Goal: Task Accomplishment & Management: Manage account settings

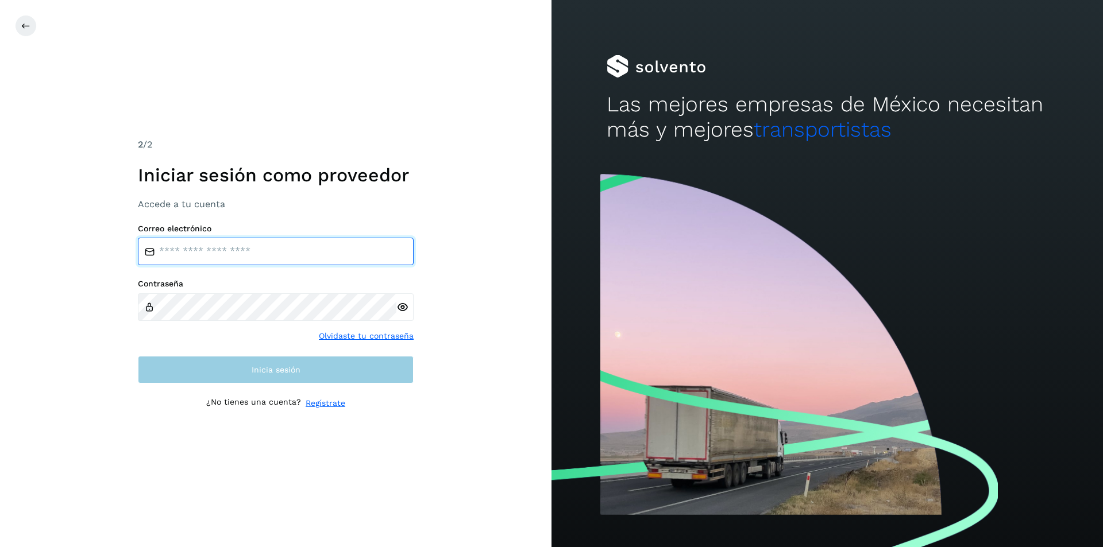
type input "**********"
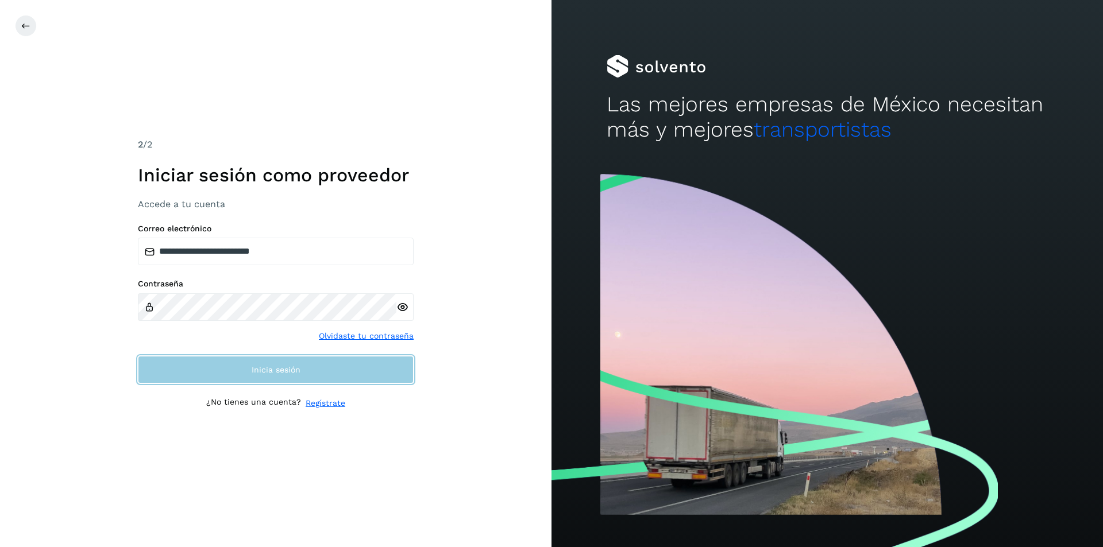
click at [201, 367] on button "Inicia sesión" at bounding box center [276, 370] width 276 height 28
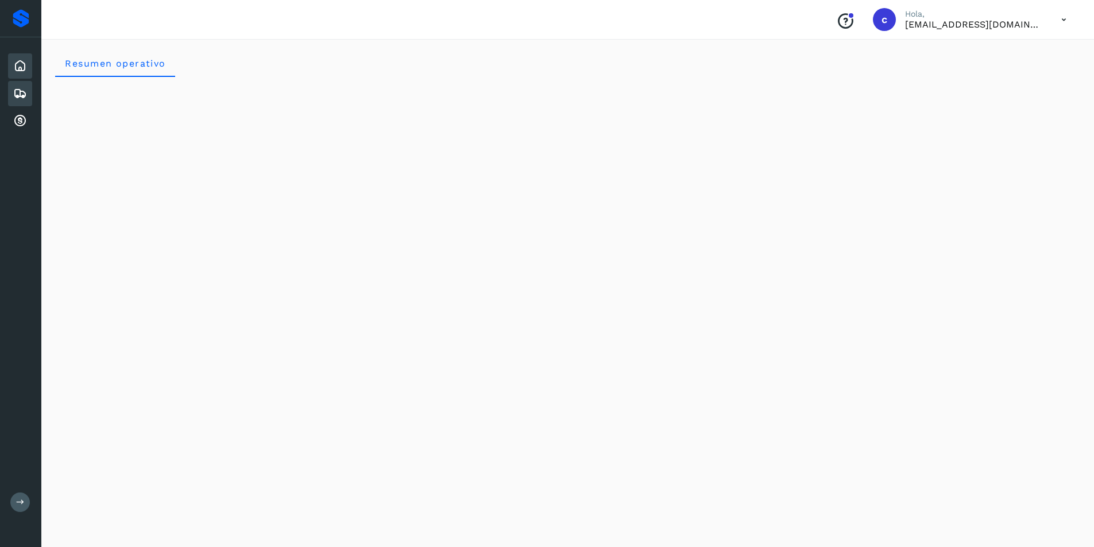
click at [12, 101] on div "Embarques" at bounding box center [20, 93] width 24 height 25
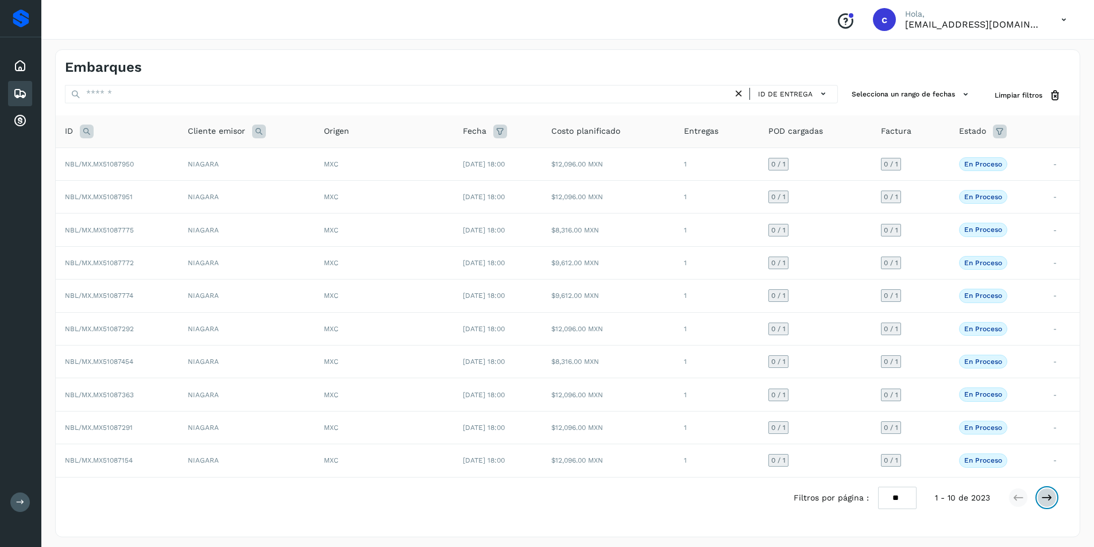
click at [1054, 496] on button at bounding box center [1048, 498] width 20 height 20
click at [1046, 497] on icon at bounding box center [1047, 497] width 11 height 11
click at [724, 399] on td "1" at bounding box center [717, 395] width 84 height 33
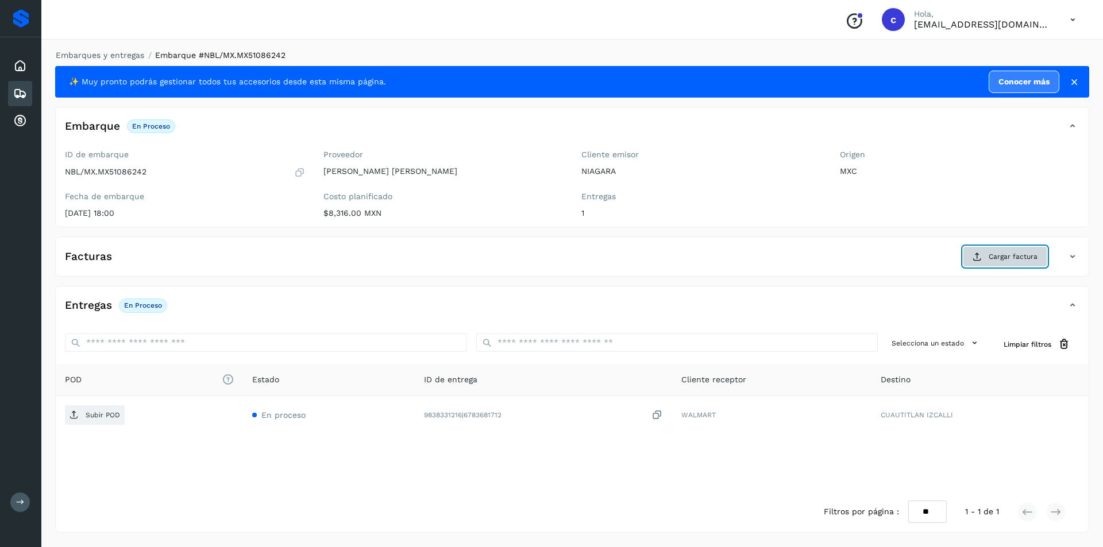
click at [1010, 260] on span "Cargar factura" at bounding box center [1013, 257] width 49 height 10
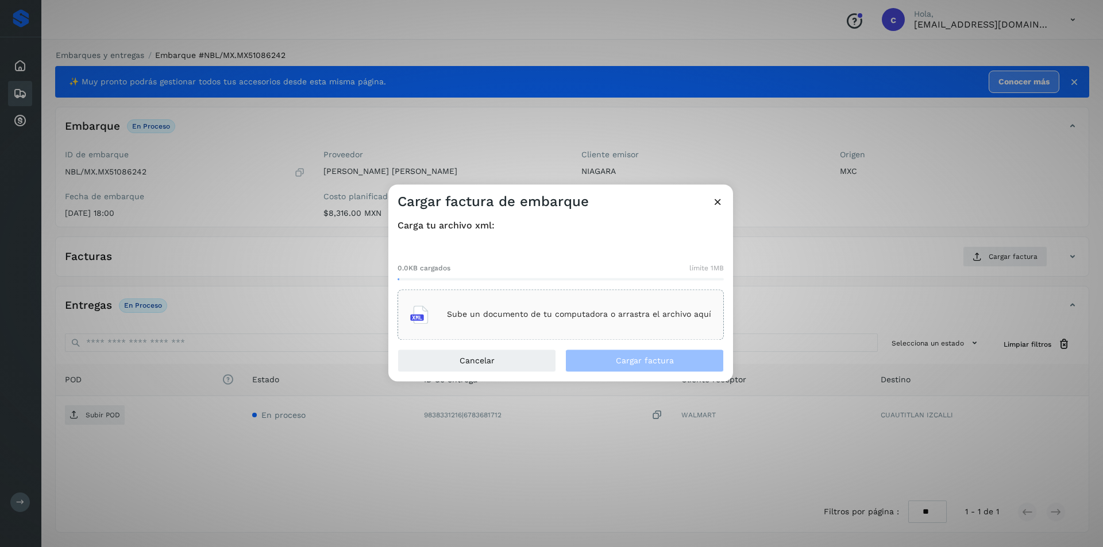
click at [581, 307] on div "Sube un documento de tu computadora o arrastra el archivo aquí" at bounding box center [560, 314] width 301 height 31
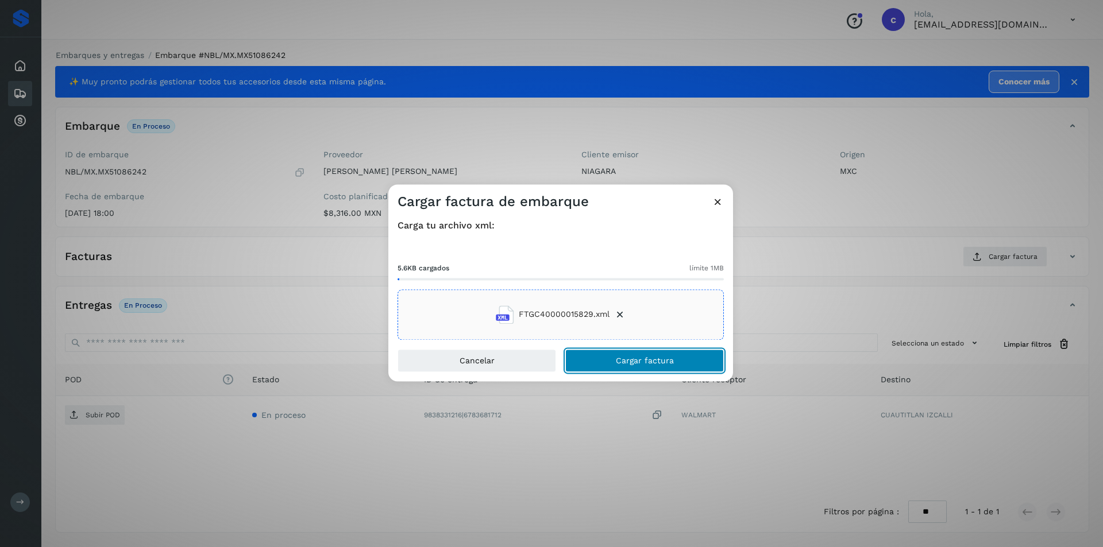
click at [592, 368] on button "Cargar factura" at bounding box center [644, 360] width 159 height 23
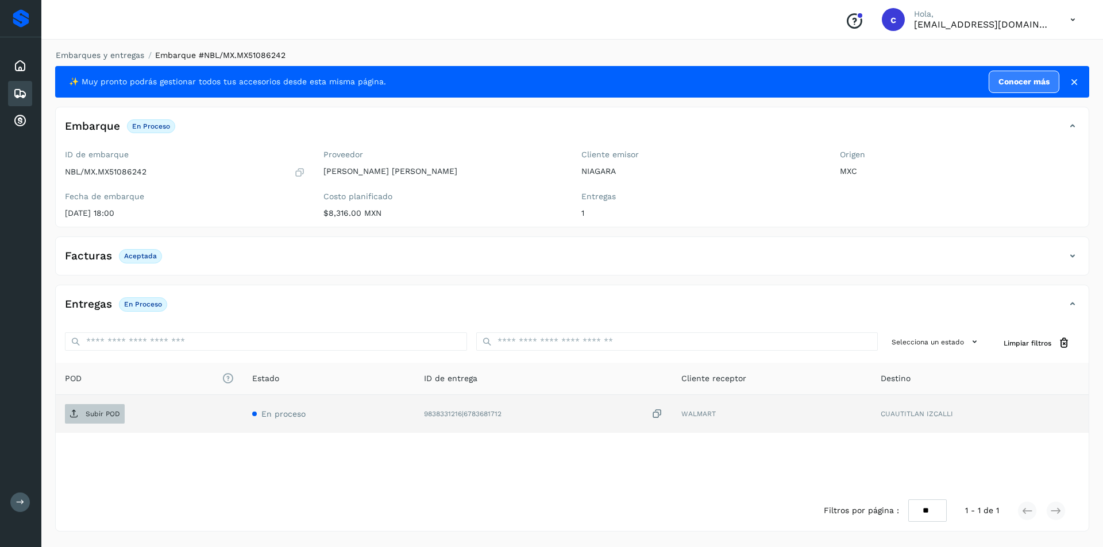
click at [107, 409] on span "Subir POD" at bounding box center [95, 414] width 60 height 18
click at [65, 413] on span "PDF" at bounding box center [84, 414] width 38 height 18
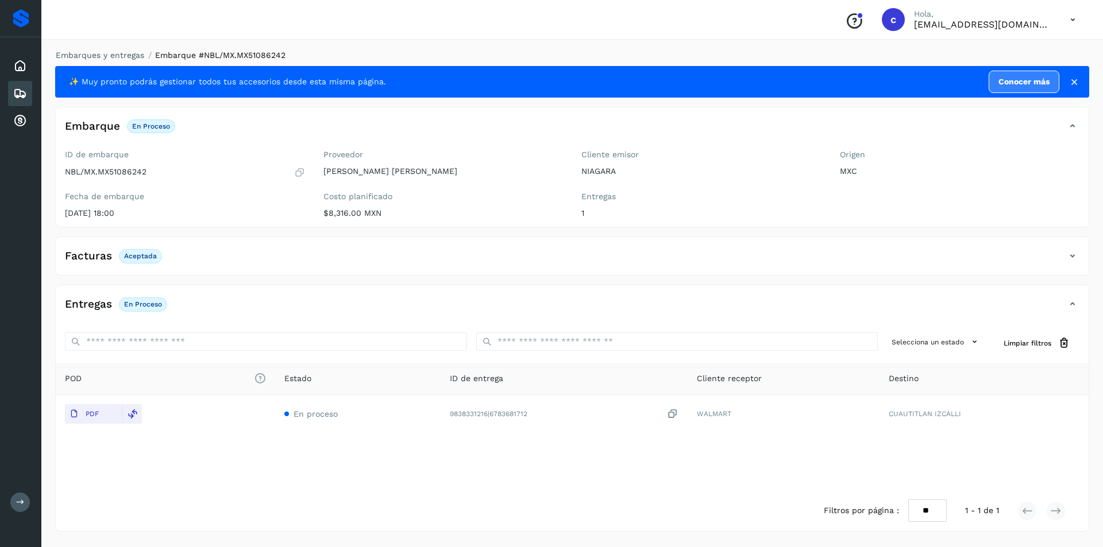
click at [18, 99] on icon at bounding box center [20, 94] width 14 height 14
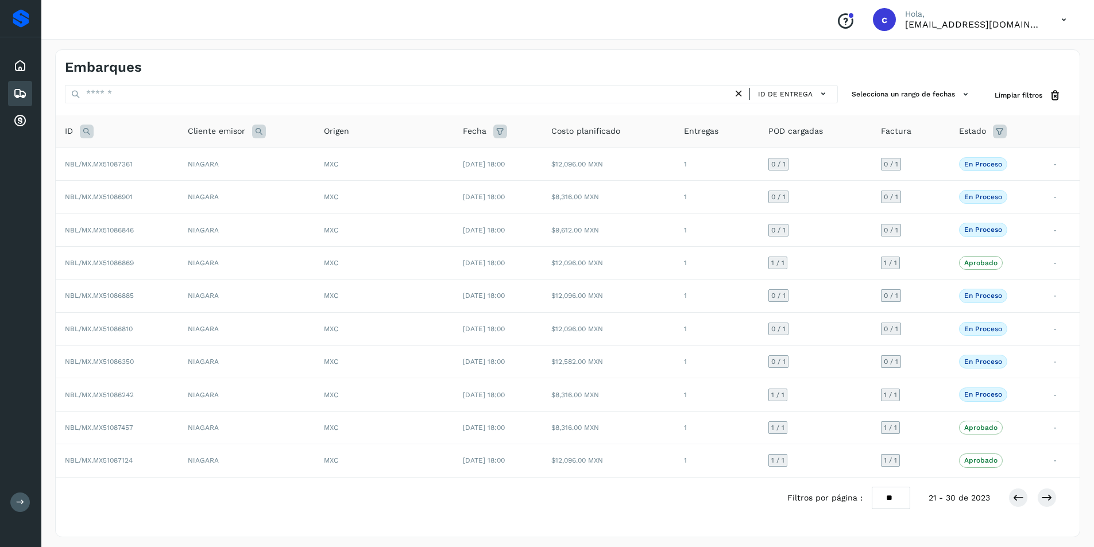
click at [741, 93] on icon at bounding box center [739, 94] width 12 height 12
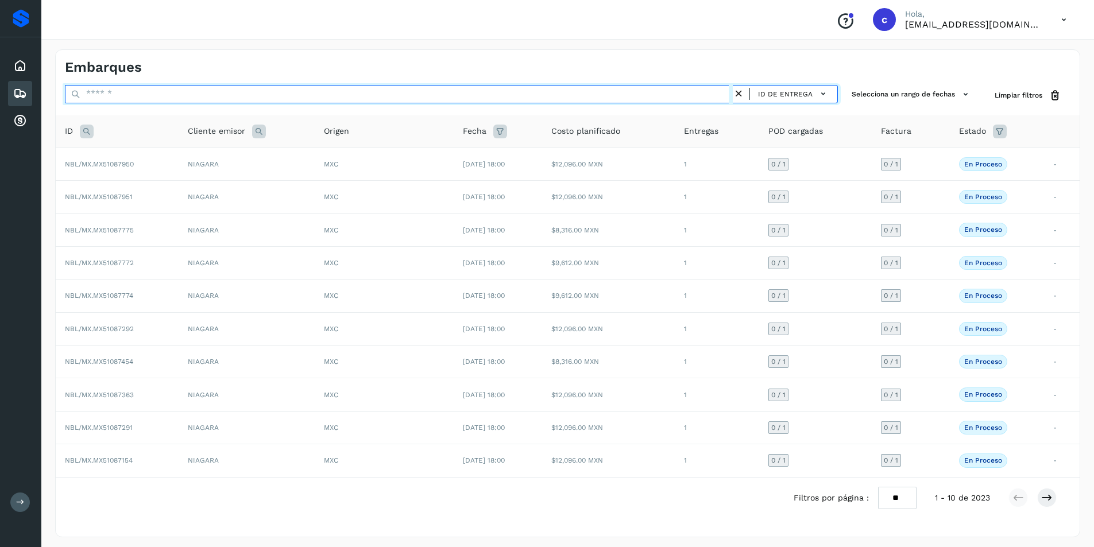
click at [629, 91] on input "text" at bounding box center [399, 94] width 668 height 18
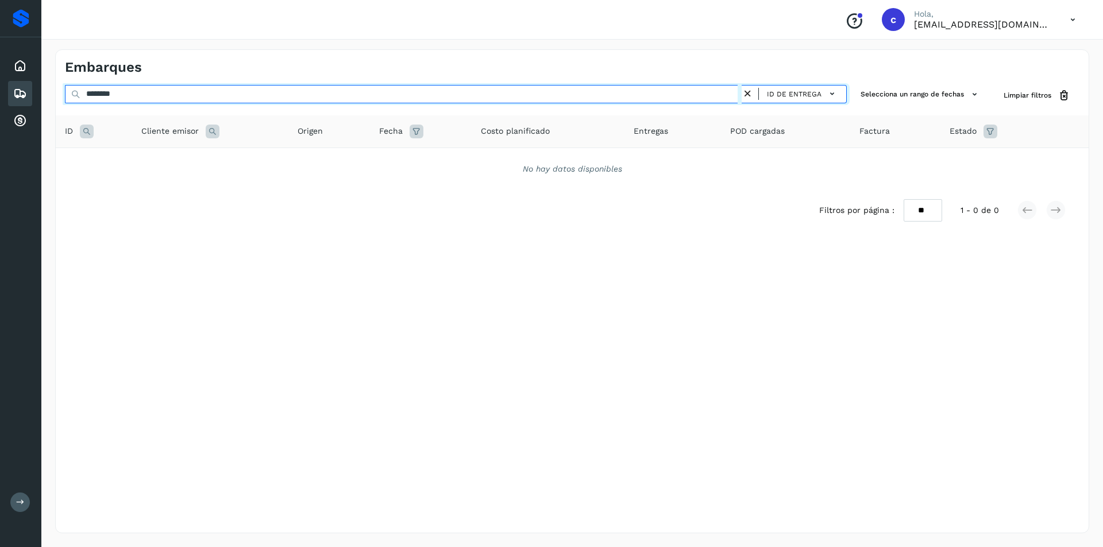
type input "********"
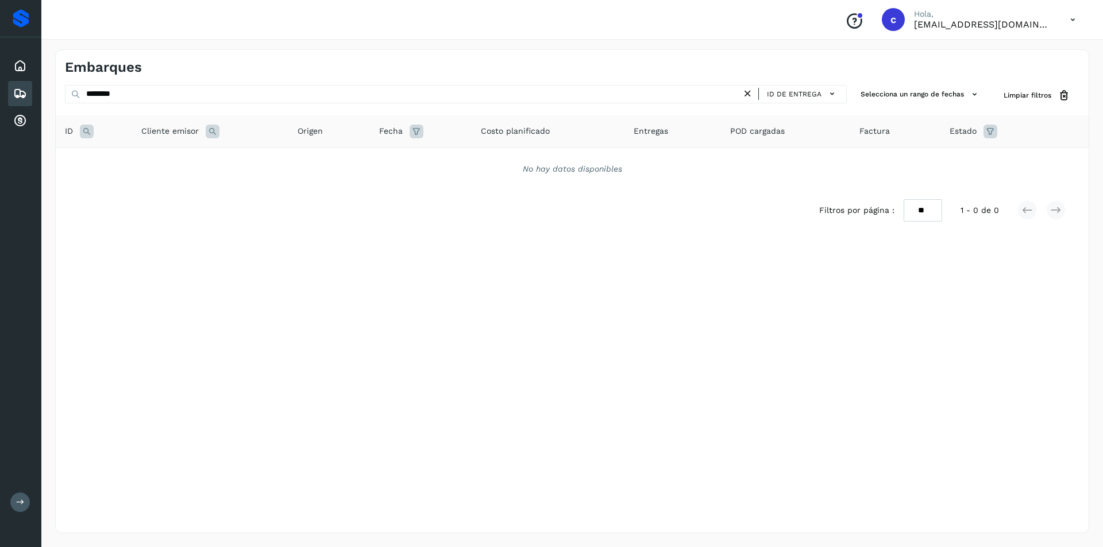
click at [748, 94] on icon at bounding box center [748, 94] width 12 height 12
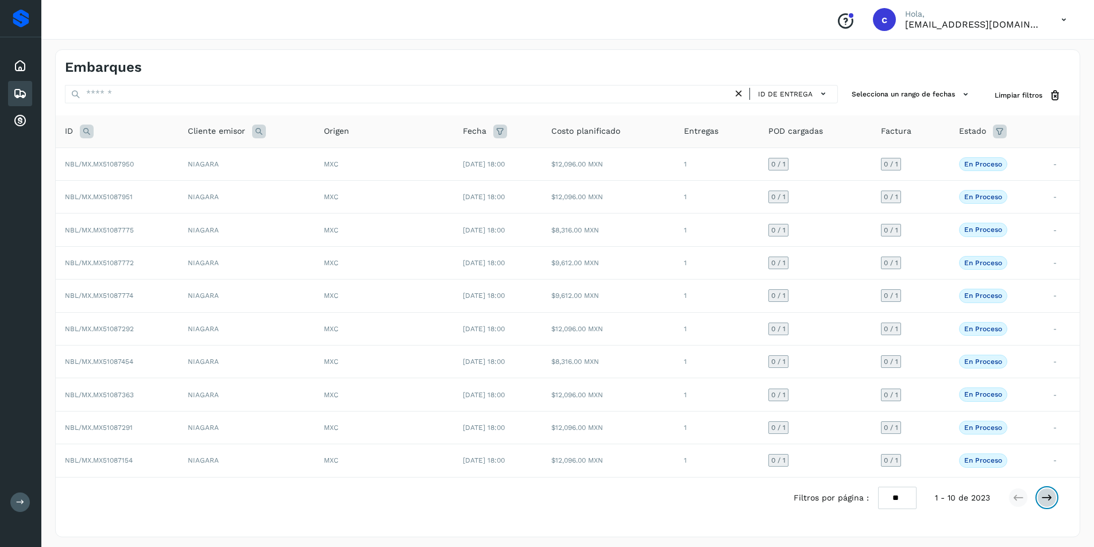
click at [1048, 498] on icon at bounding box center [1047, 497] width 11 height 11
click at [1047, 505] on button at bounding box center [1048, 498] width 20 height 20
click at [602, 195] on td "$8,316.00 MXN" at bounding box center [608, 197] width 133 height 33
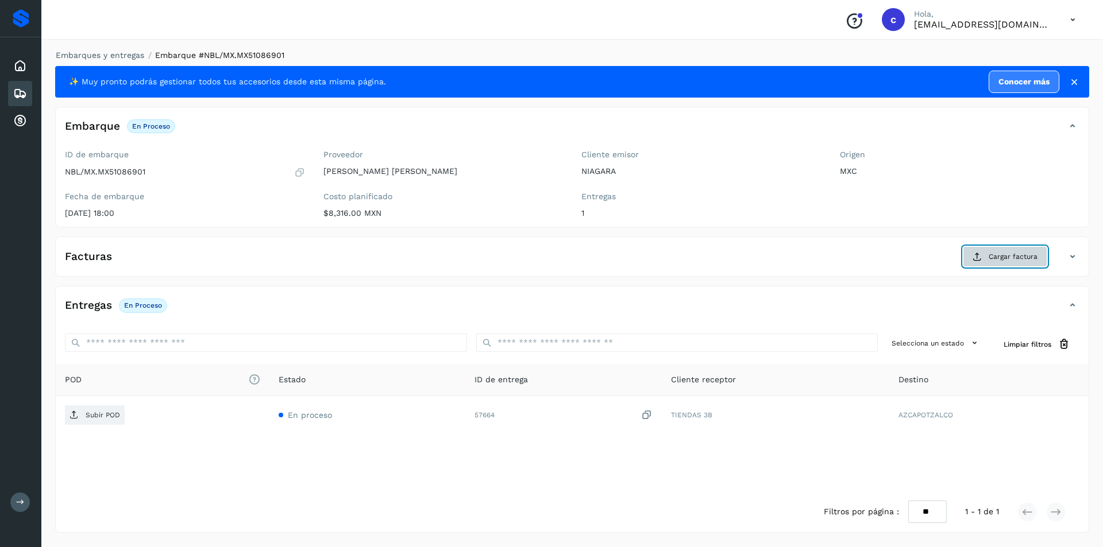
click at [1025, 255] on span "Cargar factura" at bounding box center [1013, 257] width 49 height 10
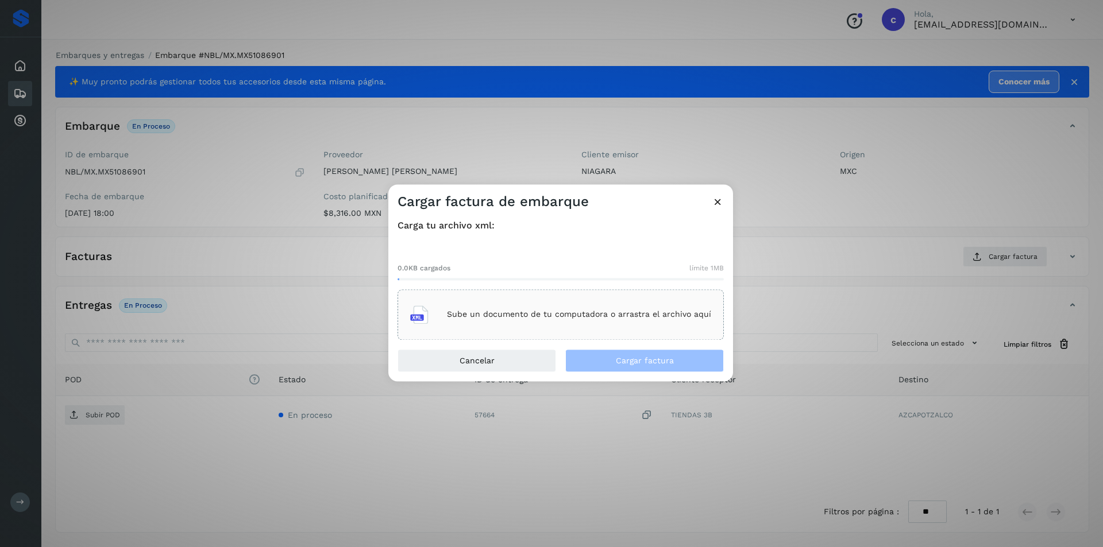
click at [655, 322] on div "Sube un documento de tu computadora o arrastra el archivo aquí" at bounding box center [560, 314] width 301 height 31
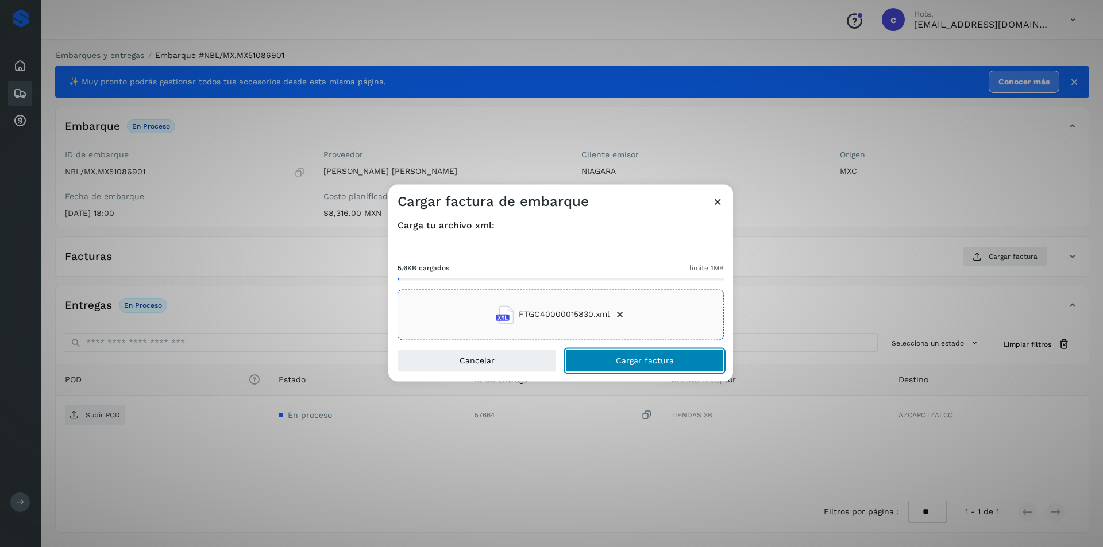
click at [668, 356] on button "Cargar factura" at bounding box center [644, 360] width 159 height 23
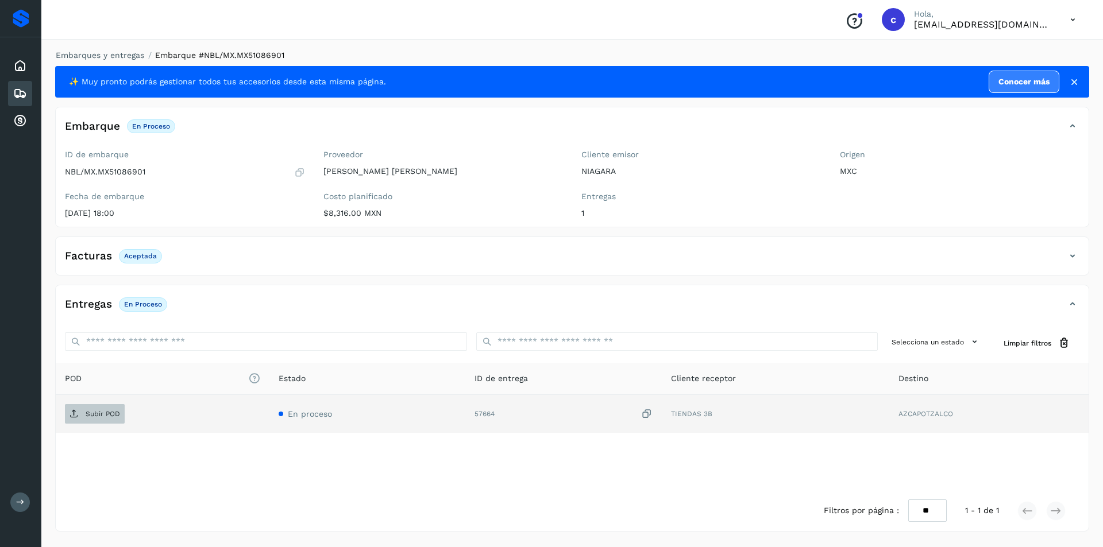
click at [114, 417] on p "Subir POD" at bounding box center [103, 414] width 34 height 8
click at [102, 406] on span "PDF" at bounding box center [84, 414] width 38 height 18
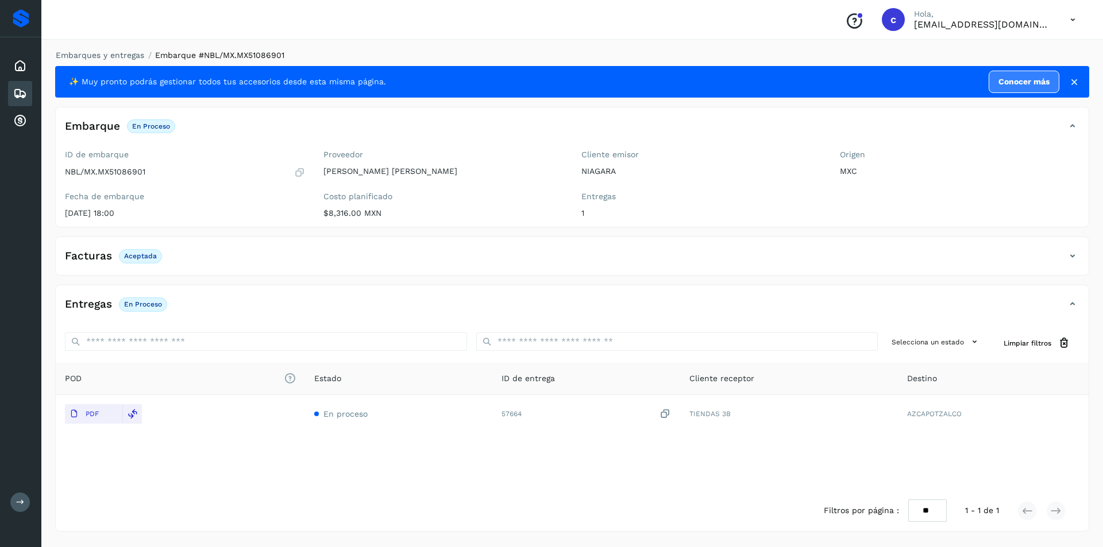
click at [23, 90] on icon at bounding box center [20, 94] width 14 height 14
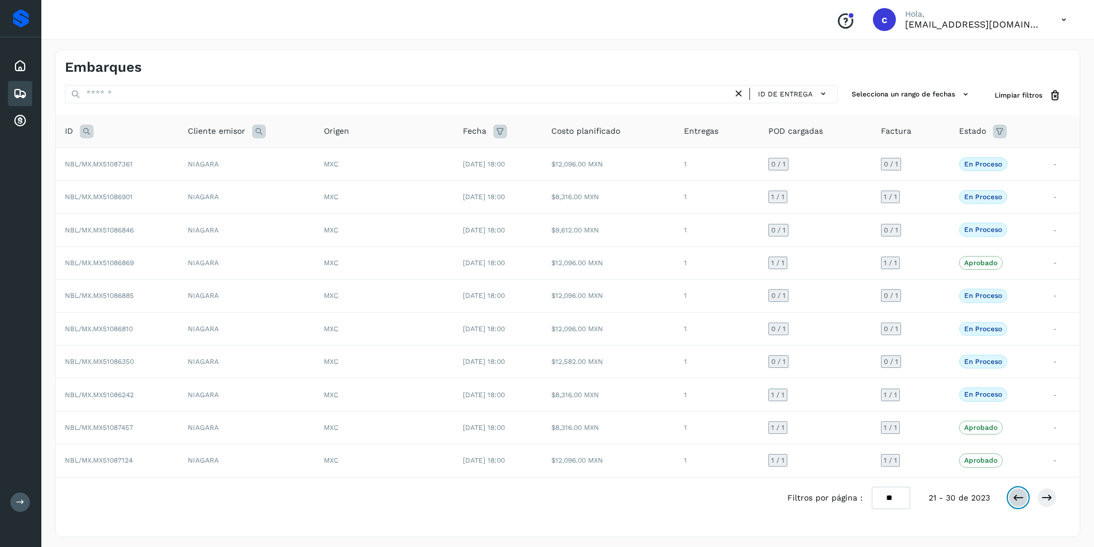
click at [1019, 500] on icon at bounding box center [1018, 497] width 11 height 11
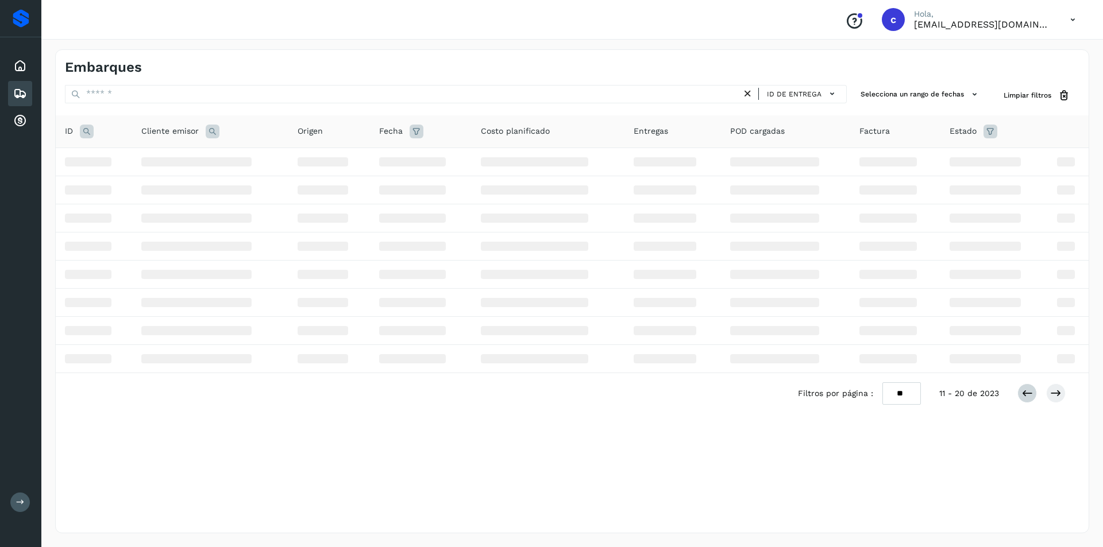
click at [1019, 500] on div "Embarques ID de entrega Selecciona un rango de fechas Selects date range for wh…" at bounding box center [572, 291] width 1034 height 484
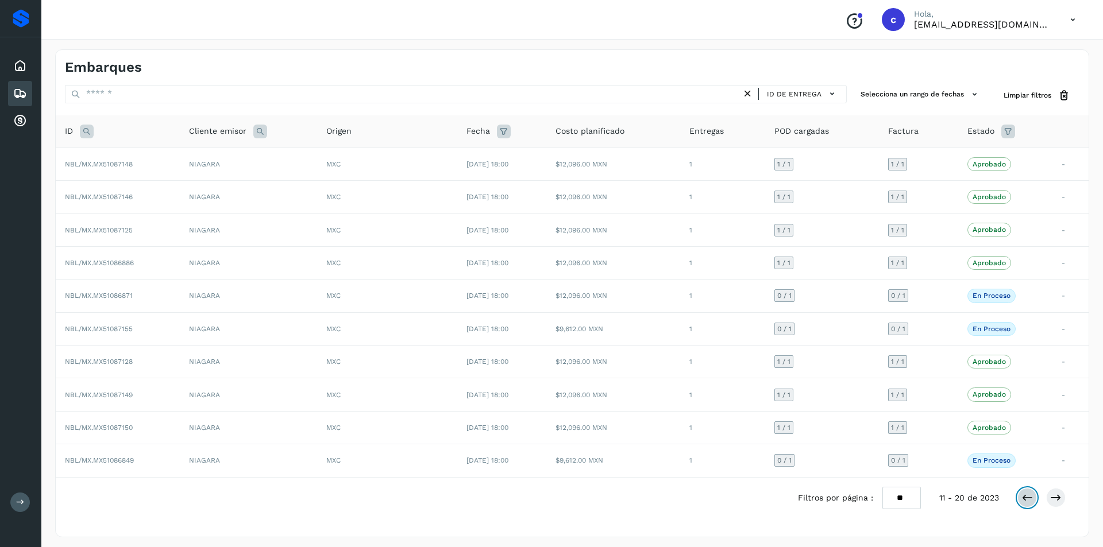
click at [1021, 500] on icon at bounding box center [1026, 497] width 11 height 11
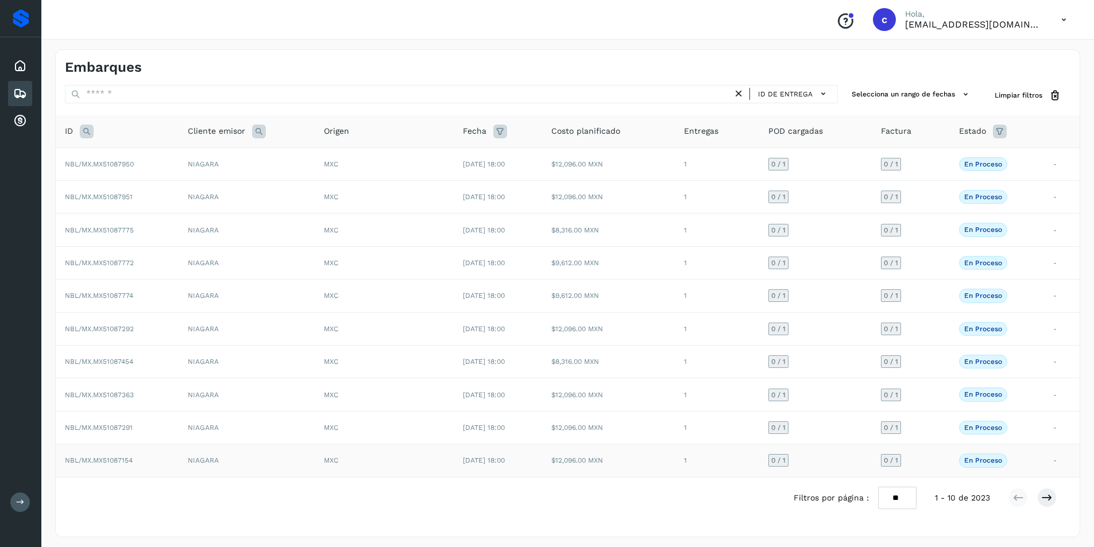
click at [137, 461] on td "NBL/MX.MX51087154" at bounding box center [117, 461] width 123 height 33
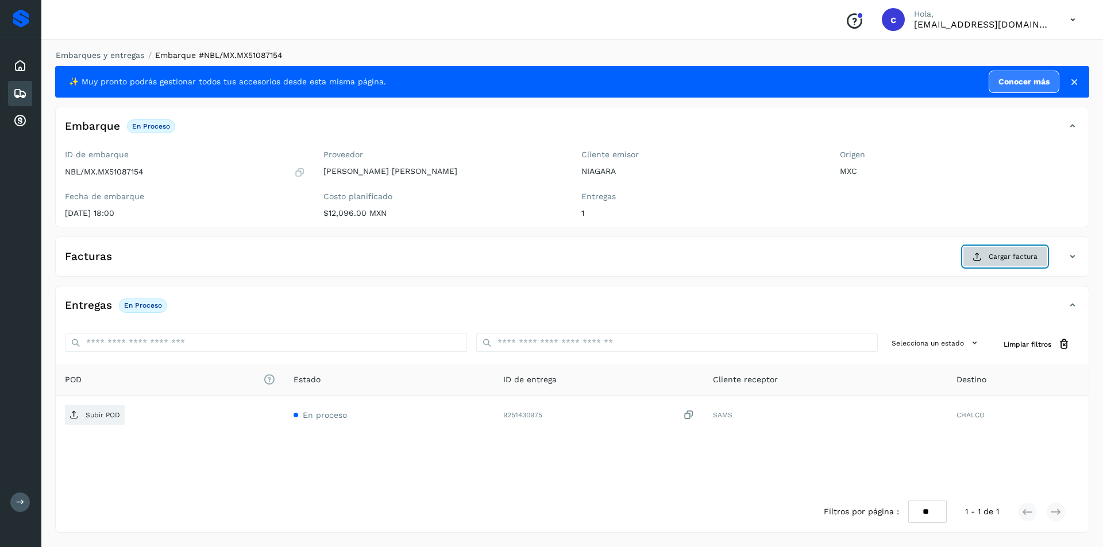
click at [998, 254] on span "Cargar factura" at bounding box center [1013, 257] width 49 height 10
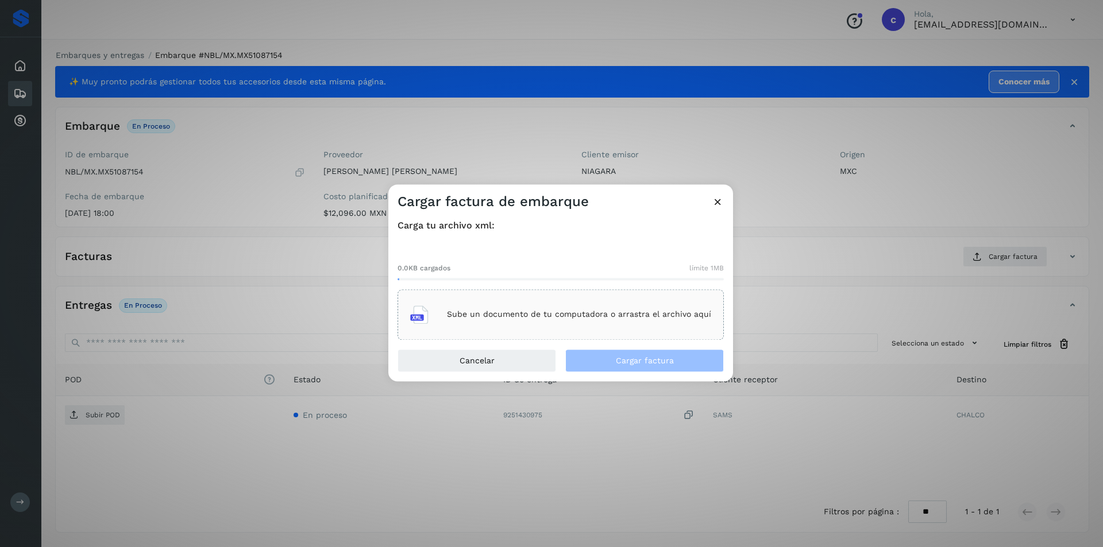
click at [520, 325] on div "Sube un documento de tu computadora o arrastra el archivo aquí" at bounding box center [560, 314] width 301 height 31
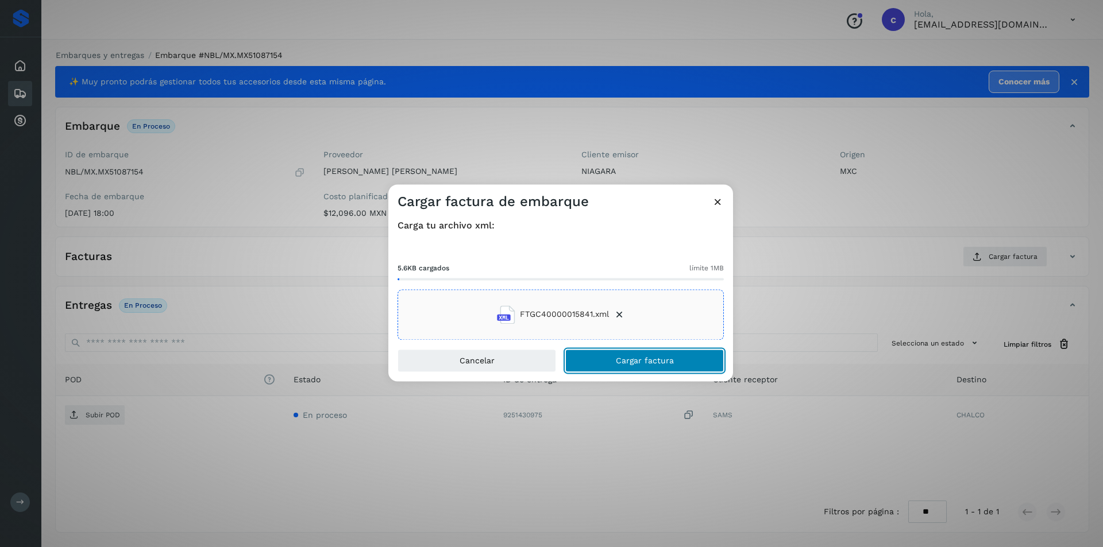
click at [670, 359] on span "Cargar factura" at bounding box center [645, 361] width 58 height 8
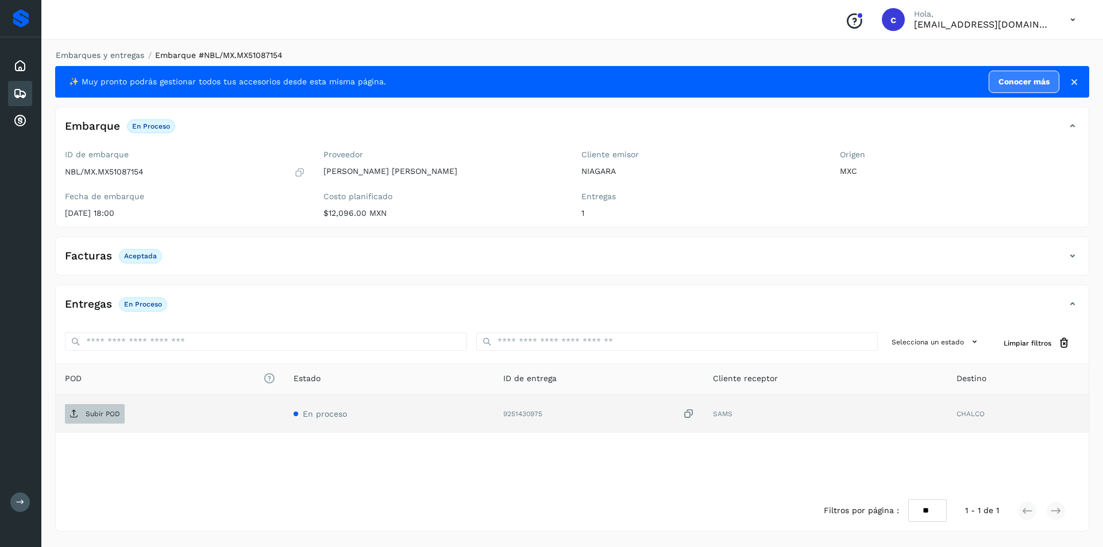
click at [91, 416] on p "Subir POD" at bounding box center [103, 414] width 34 height 8
click at [94, 404] on button "PDF" at bounding box center [93, 414] width 57 height 20
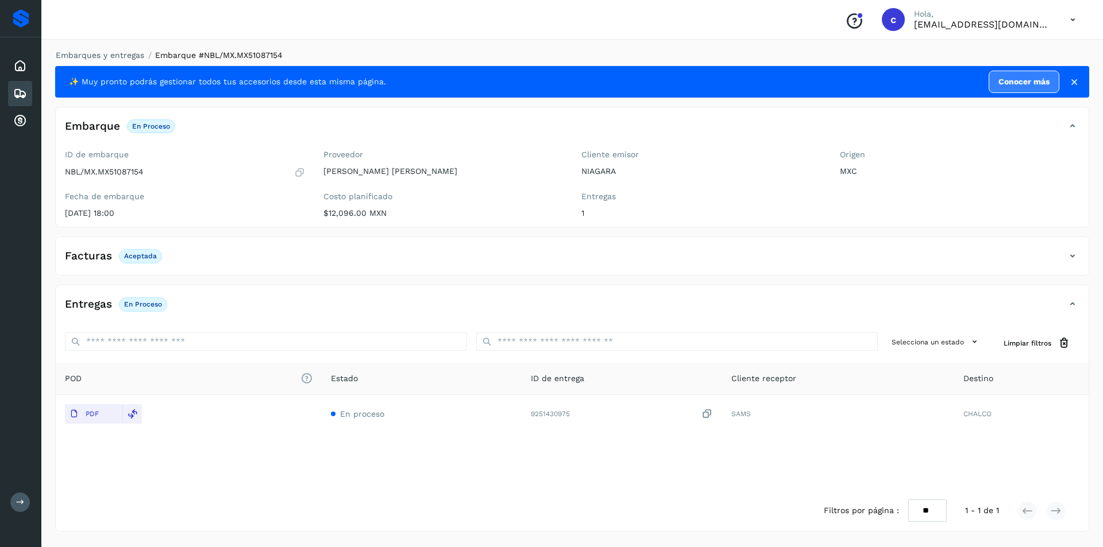
click at [17, 96] on icon at bounding box center [20, 94] width 14 height 14
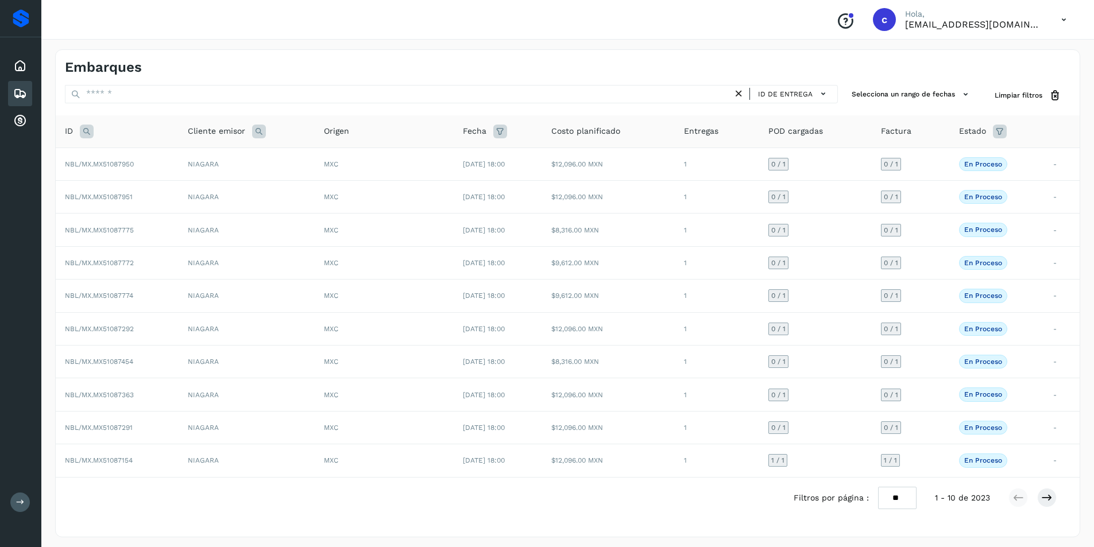
click at [740, 91] on icon at bounding box center [739, 94] width 12 height 12
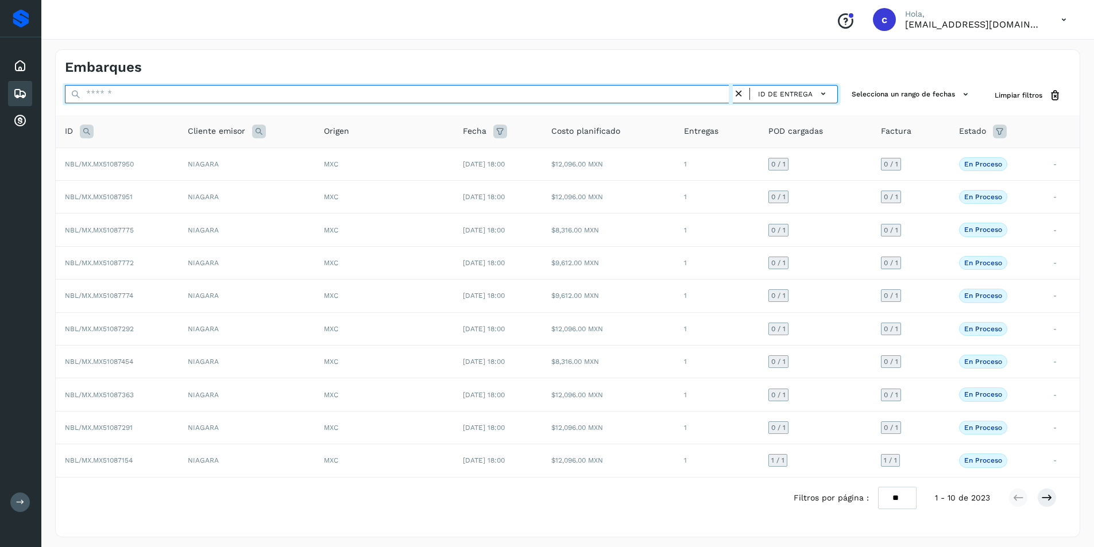
click at [673, 97] on input "text" at bounding box center [399, 94] width 668 height 18
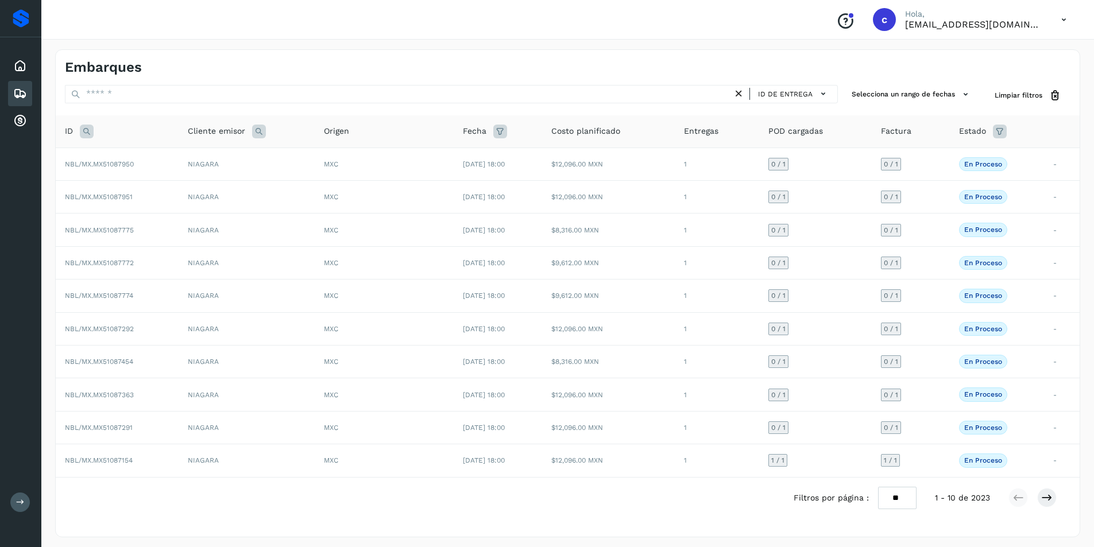
click at [0, 377] on div "Proveedores Inicio Embarques Cuentas por cobrar Salir" at bounding box center [20, 273] width 41 height 547
click at [170, 356] on td "NBL/MX.MX51087454" at bounding box center [117, 362] width 123 height 33
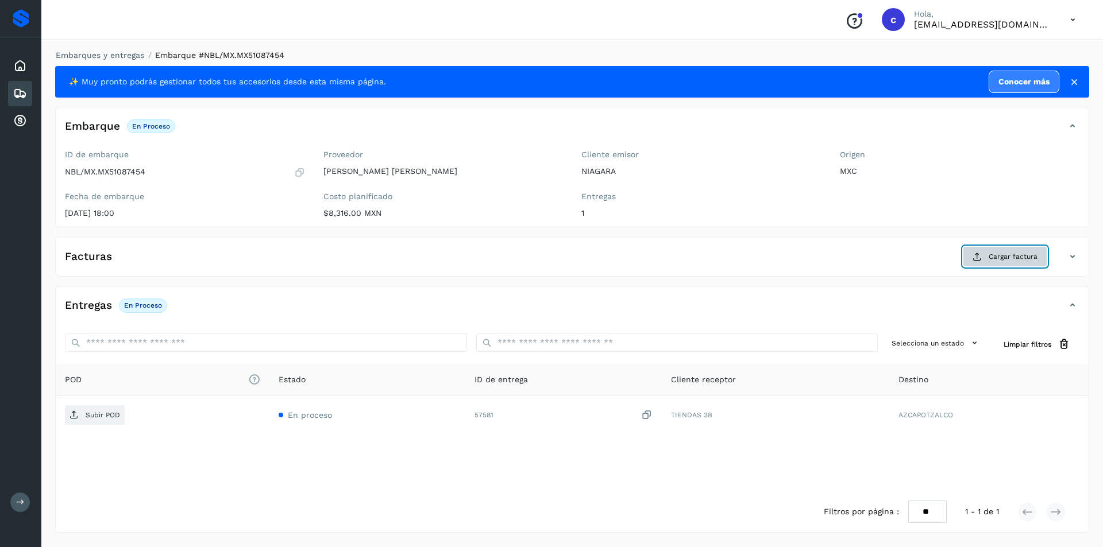
click at [986, 254] on button "Cargar factura" at bounding box center [1005, 256] width 84 height 21
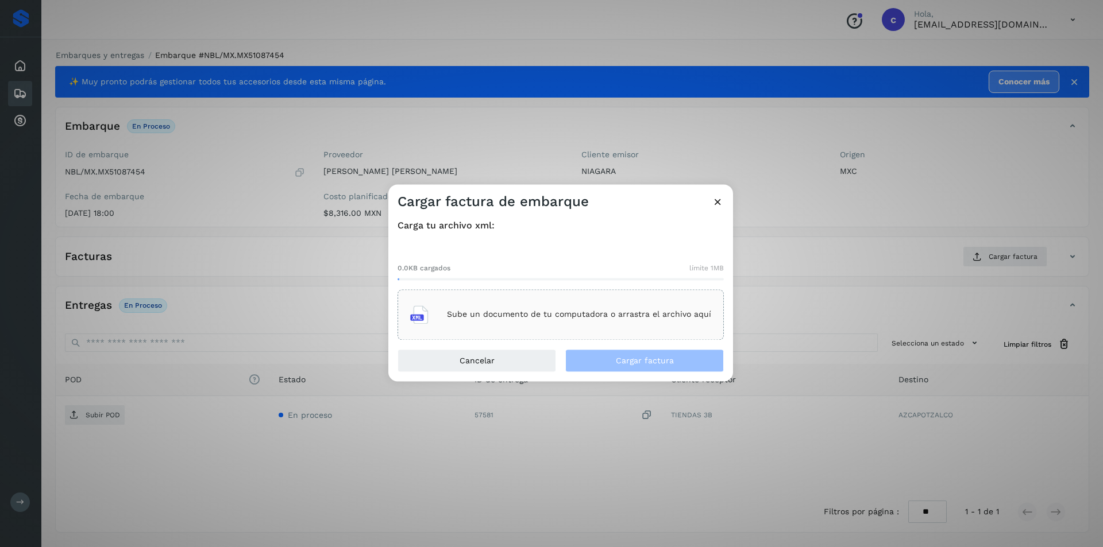
click at [561, 325] on div "Sube un documento de tu computadora o arrastra el archivo aquí" at bounding box center [560, 314] width 301 height 31
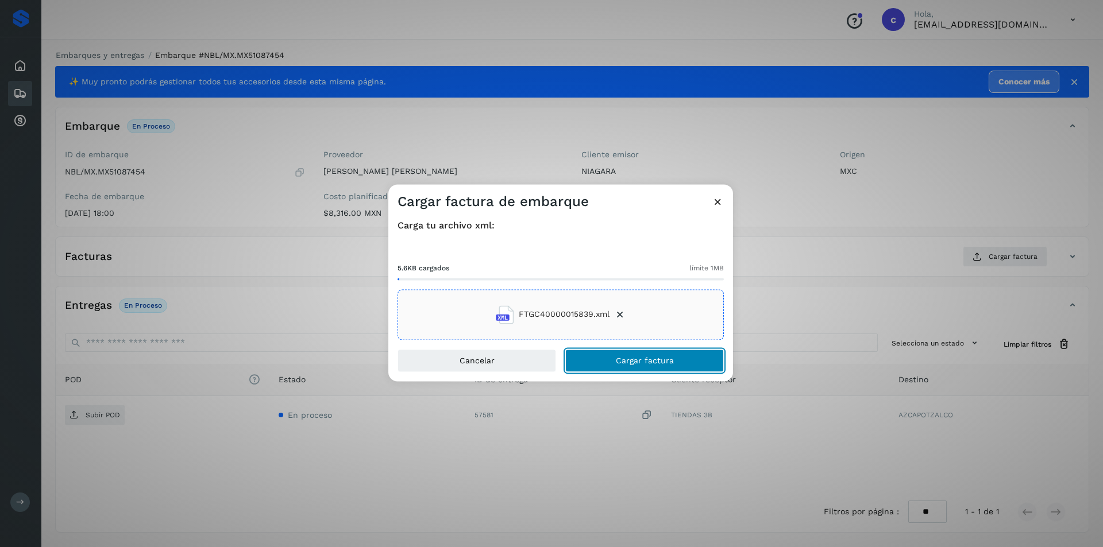
click at [623, 359] on span "Cargar factura" at bounding box center [645, 361] width 58 height 8
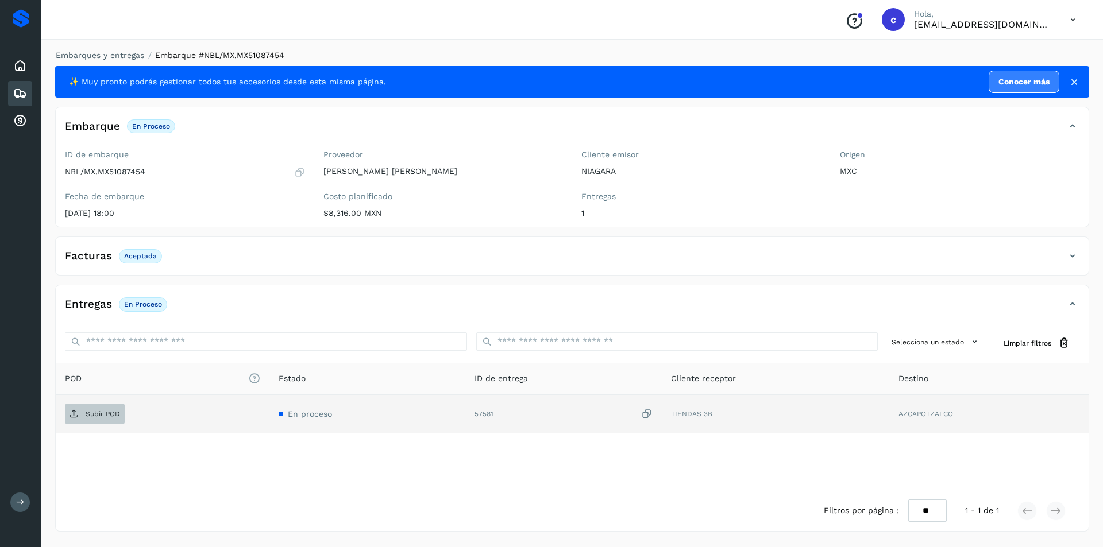
click at [101, 419] on span "Subir POD" at bounding box center [95, 414] width 60 height 18
click at [103, 414] on span "PDF" at bounding box center [84, 414] width 38 height 18
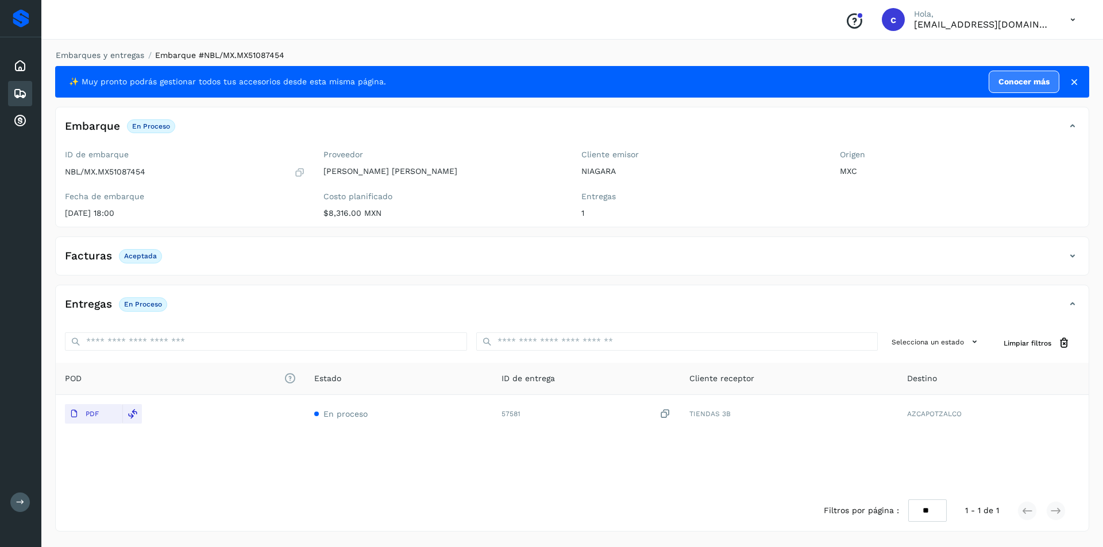
click at [20, 90] on icon at bounding box center [20, 94] width 14 height 14
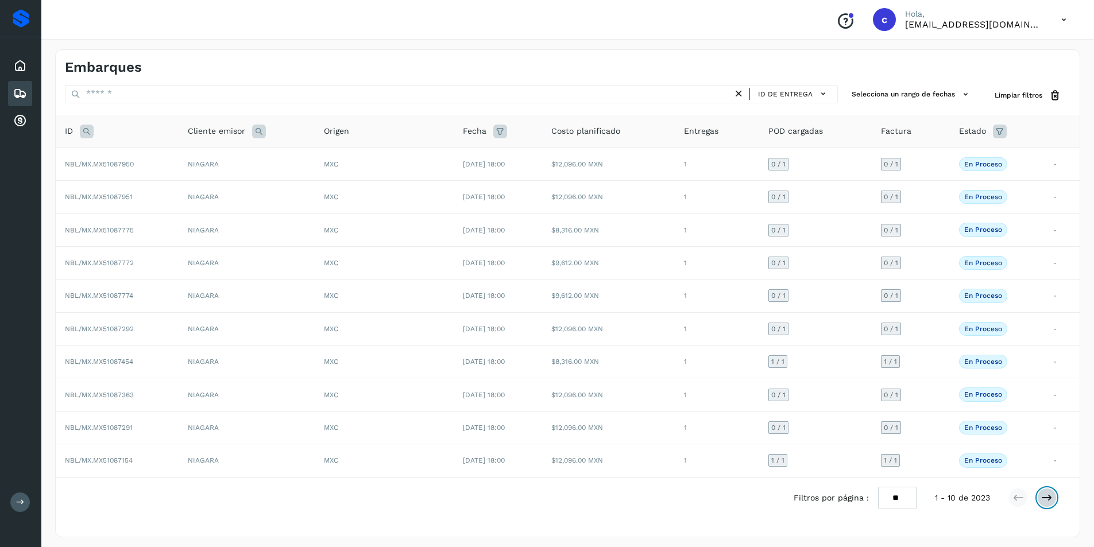
click at [1050, 503] on icon at bounding box center [1047, 497] width 11 height 11
click at [1048, 498] on icon at bounding box center [1047, 497] width 11 height 11
click at [789, 229] on div "0 / 1" at bounding box center [779, 230] width 20 height 13
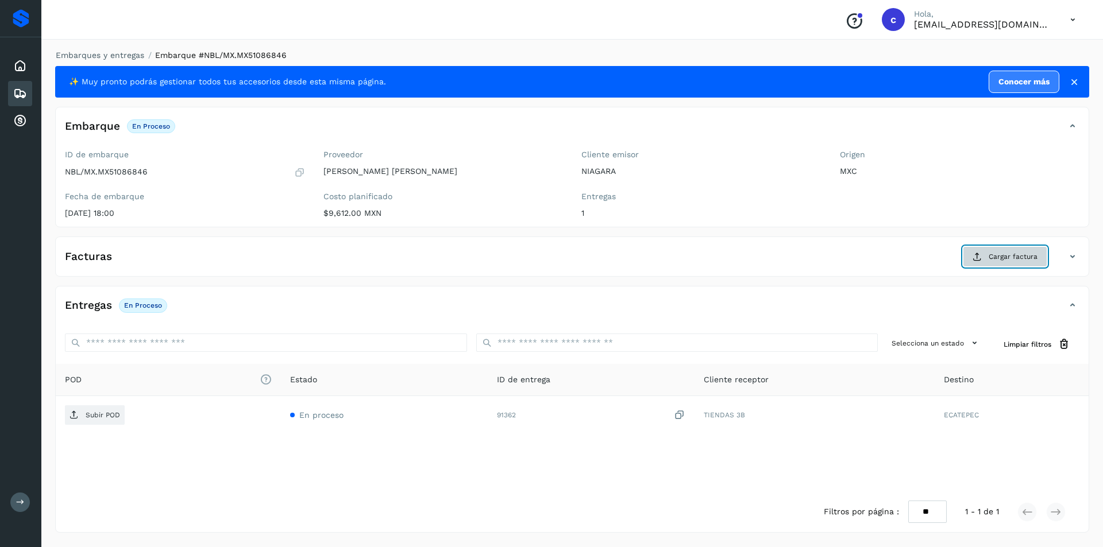
click at [1015, 246] on button "Cargar factura" at bounding box center [1005, 256] width 84 height 21
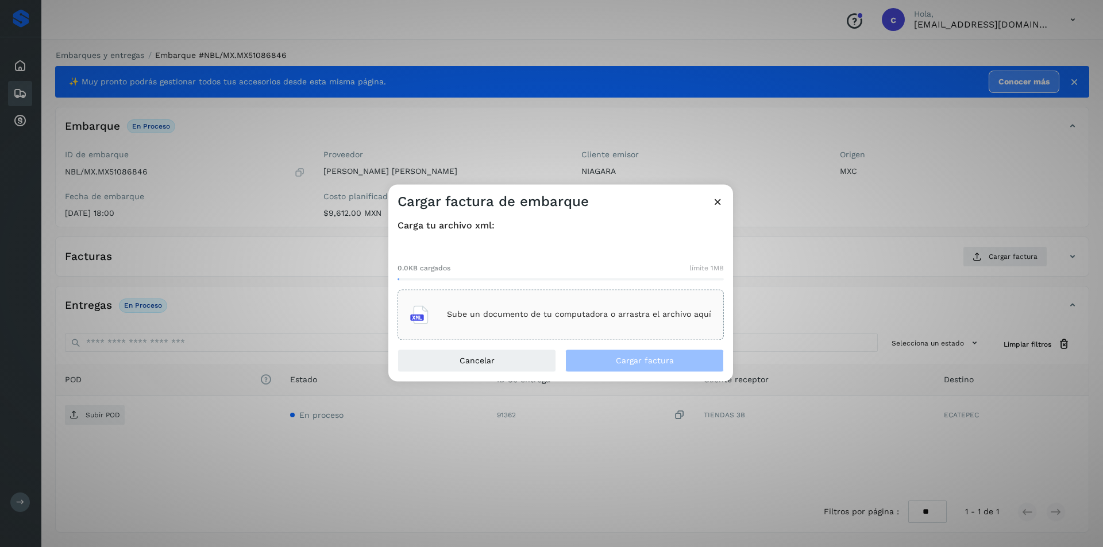
click at [499, 314] on p "Sube un documento de tu computadora o arrastra el archivo aquí" at bounding box center [579, 315] width 264 height 10
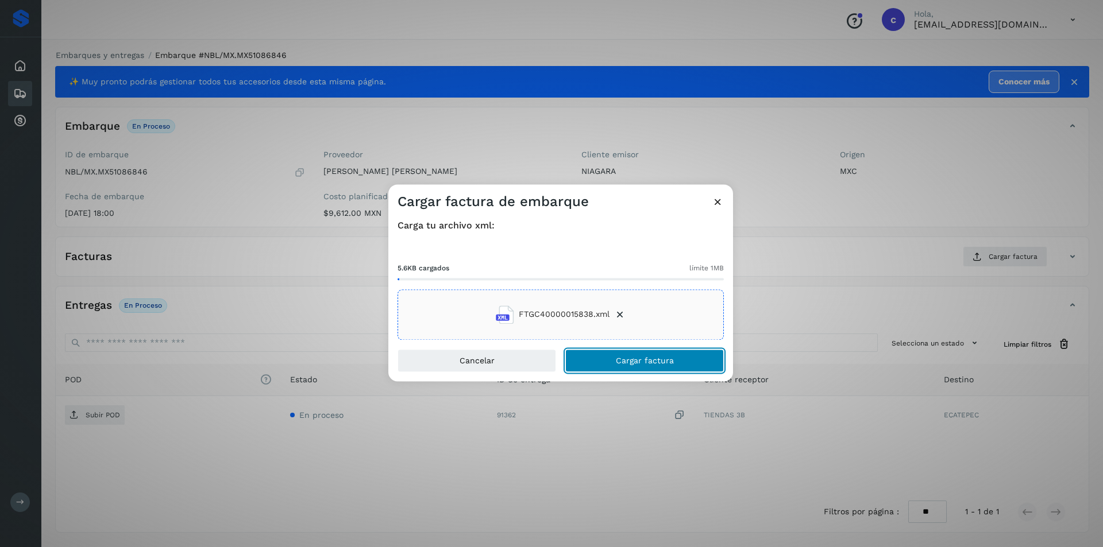
click at [700, 364] on button "Cargar factura" at bounding box center [644, 360] width 159 height 23
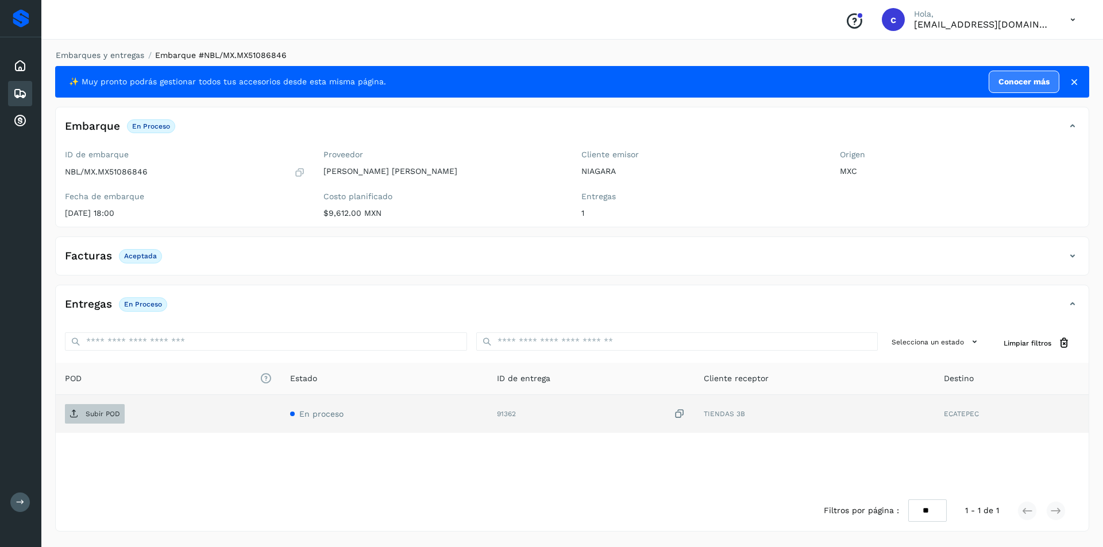
click at [116, 407] on span "Subir POD" at bounding box center [95, 414] width 60 height 18
click at [80, 409] on span "PDF" at bounding box center [84, 414] width 38 height 18
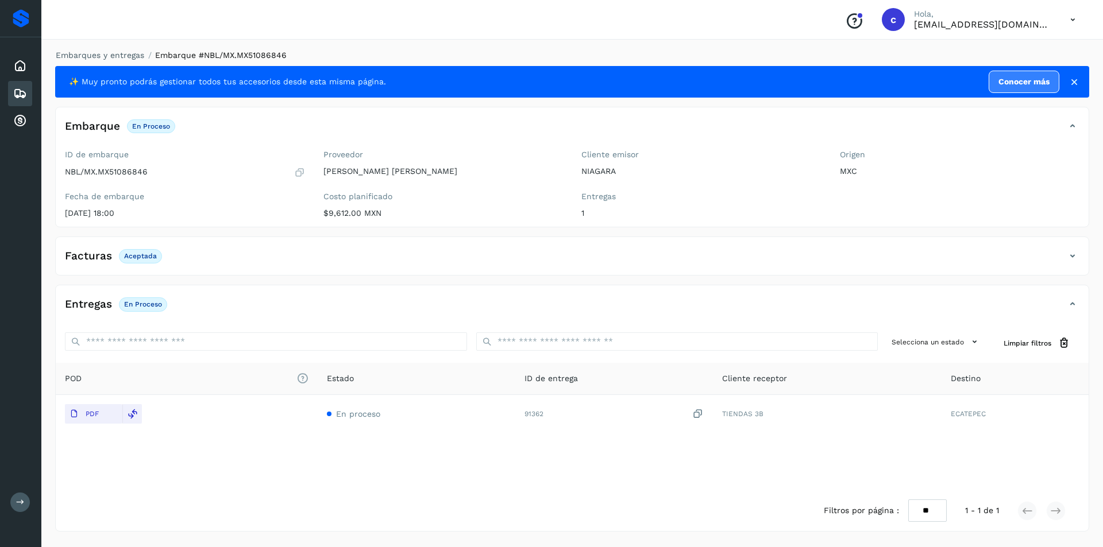
click at [11, 92] on div "Embarques" at bounding box center [20, 93] width 24 height 25
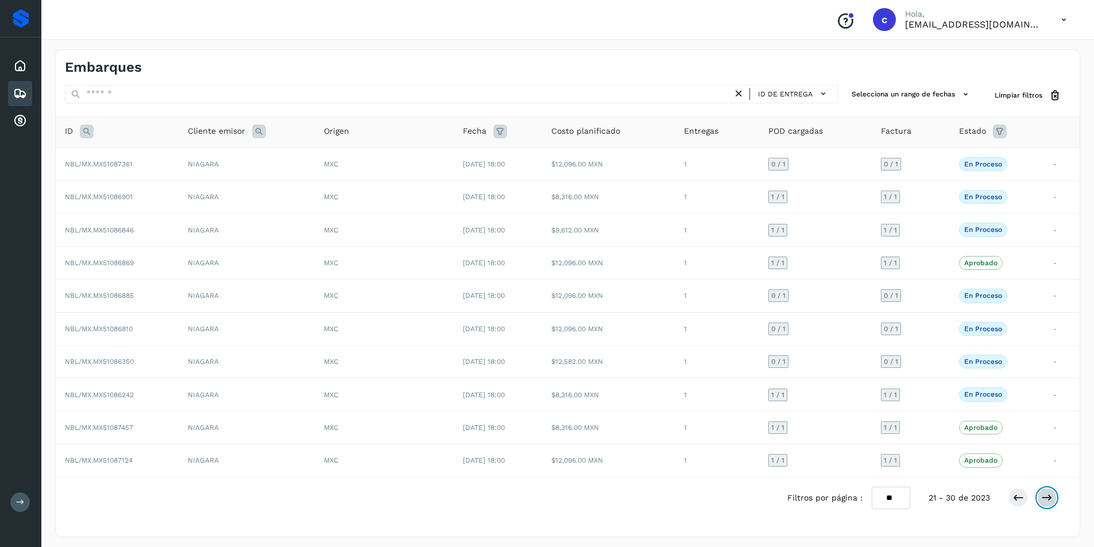
click at [1048, 497] on icon at bounding box center [1047, 497] width 11 height 11
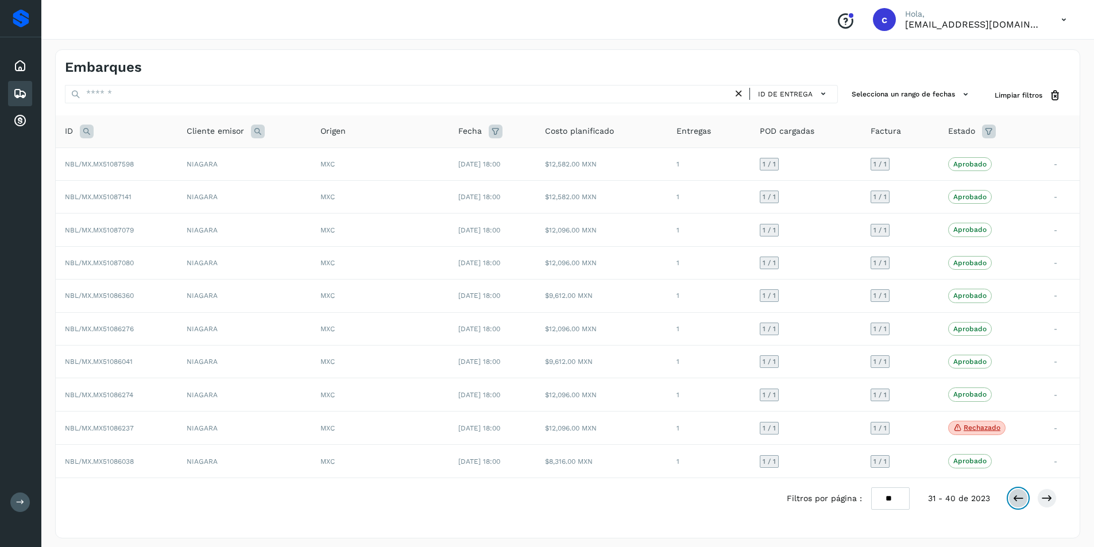
click at [1015, 504] on icon at bounding box center [1018, 498] width 11 height 11
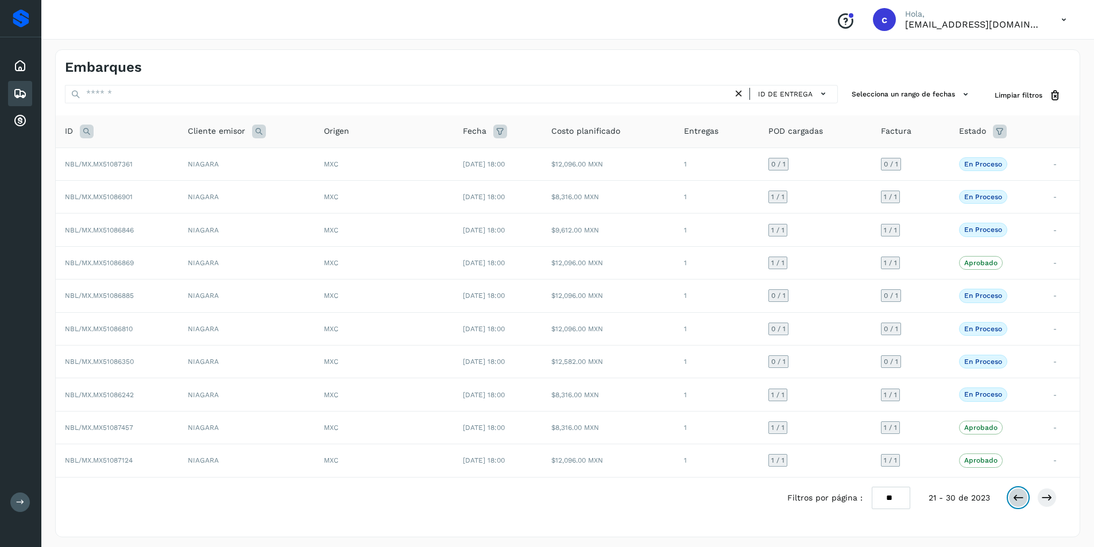
click at [1017, 490] on button at bounding box center [1019, 498] width 20 height 20
click at [968, 300] on p "En proceso" at bounding box center [984, 296] width 38 height 8
click at [595, 302] on td "$12,096.00 MXN" at bounding box center [608, 296] width 133 height 33
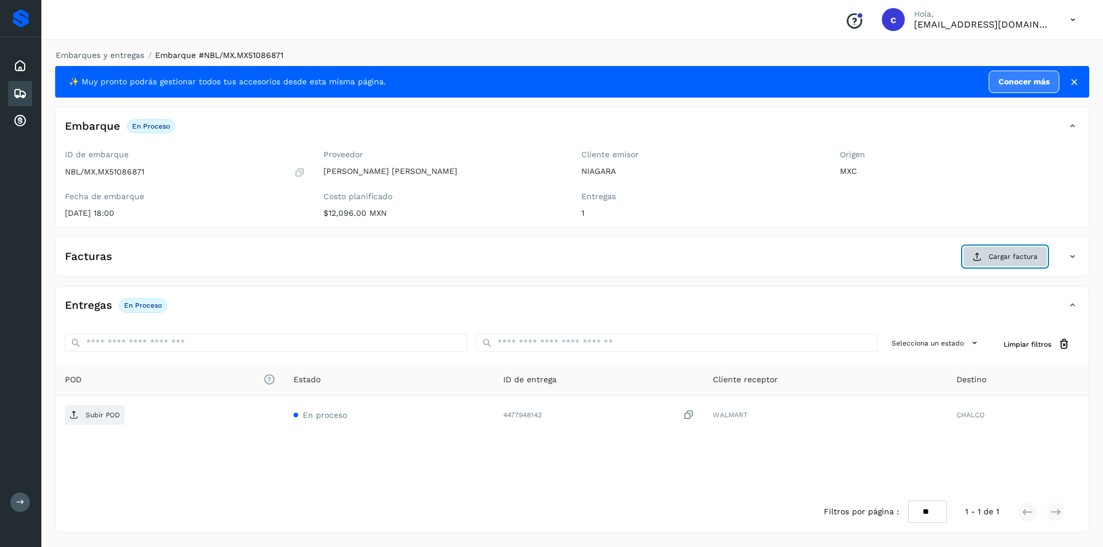
click at [996, 259] on span "Cargar factura" at bounding box center [1013, 257] width 49 height 10
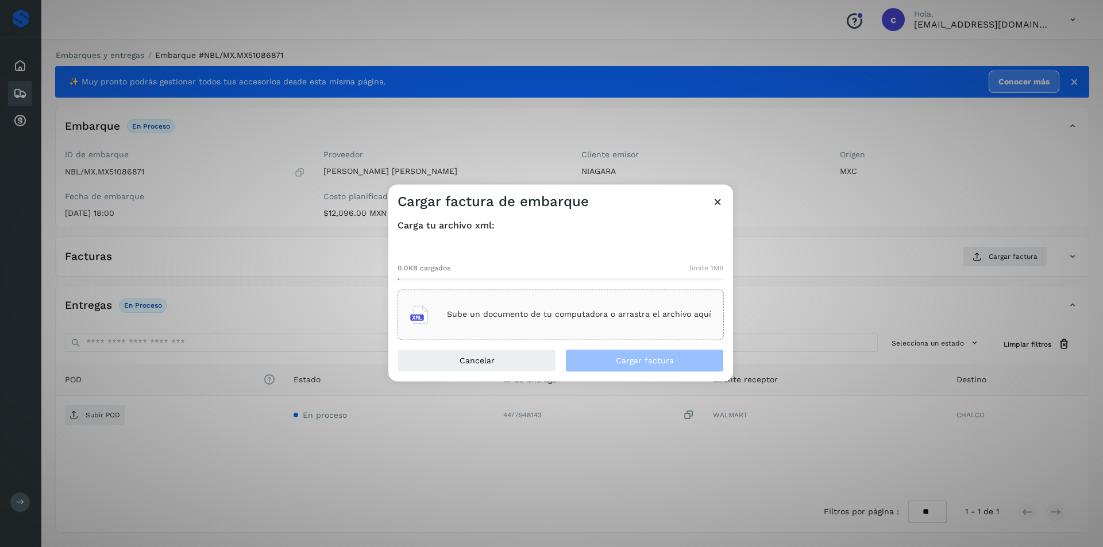
click at [668, 304] on div "Sube un documento de tu computadora o arrastra el archivo aquí" at bounding box center [560, 314] width 301 height 31
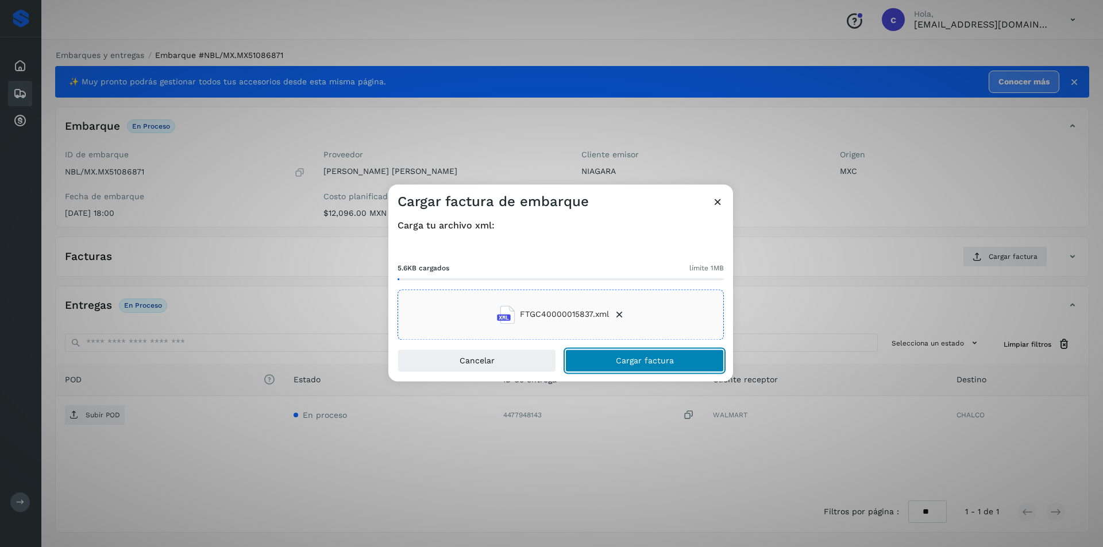
click at [678, 360] on button "Cargar factura" at bounding box center [644, 360] width 159 height 23
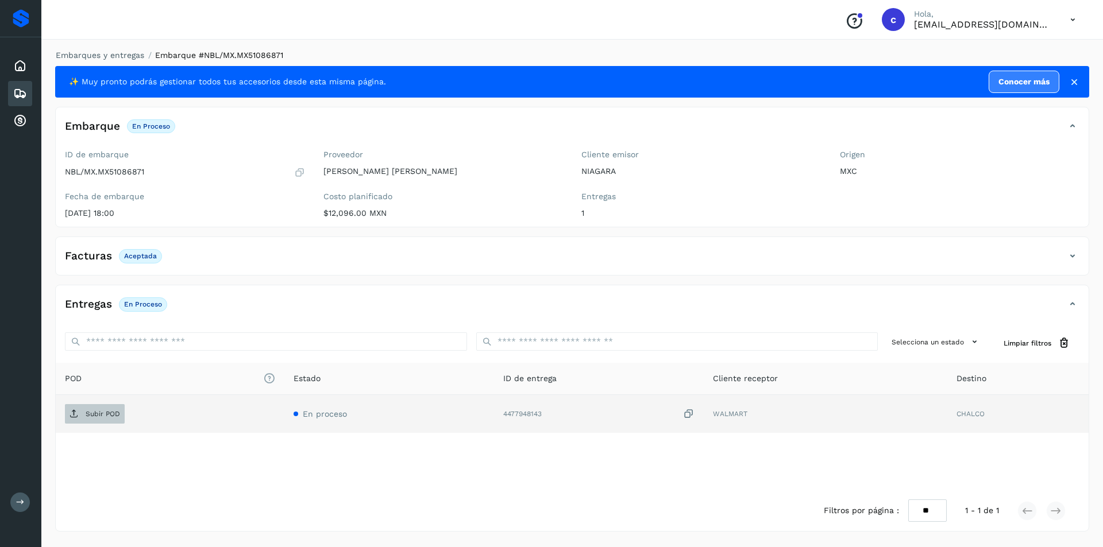
click at [98, 418] on p "Subir POD" at bounding box center [103, 414] width 34 height 8
click at [72, 411] on icon at bounding box center [74, 414] width 9 height 9
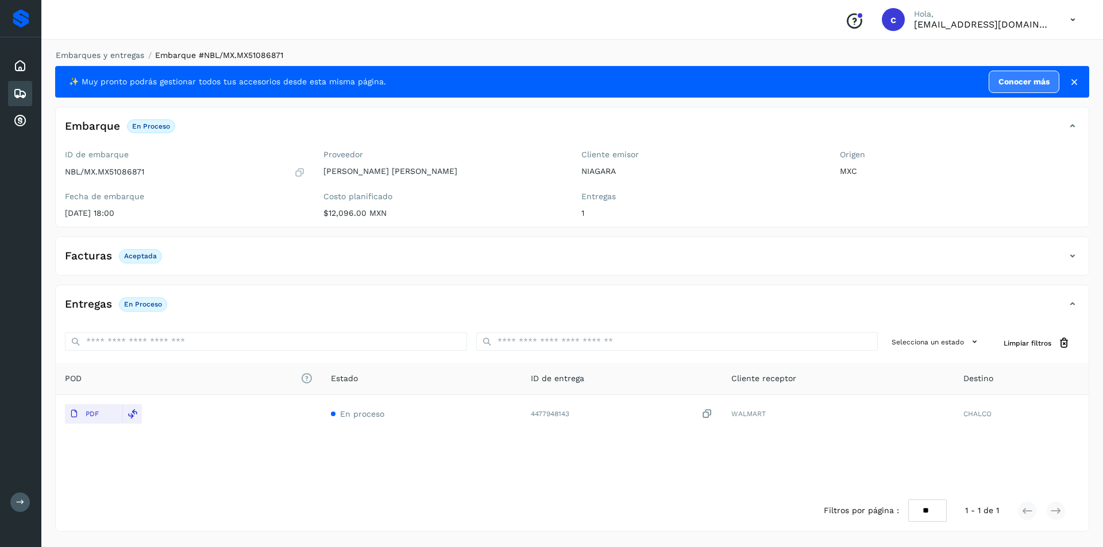
click at [25, 99] on icon at bounding box center [20, 94] width 14 height 14
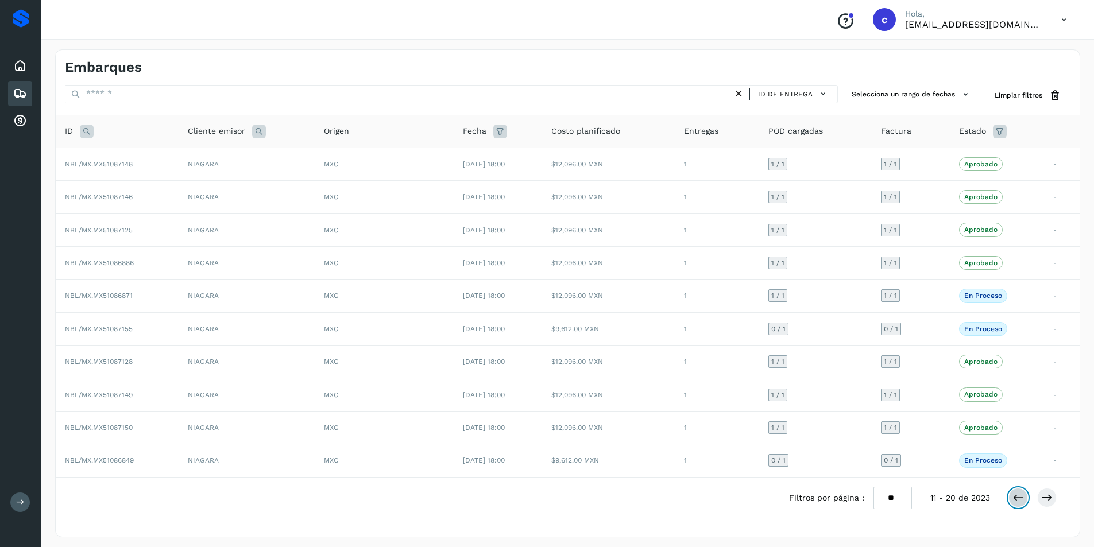
click at [1014, 500] on icon at bounding box center [1018, 497] width 11 height 11
click at [1047, 493] on icon at bounding box center [1047, 497] width 11 height 11
click at [1055, 500] on button at bounding box center [1048, 498] width 20 height 20
click at [822, 356] on td "0 / 1" at bounding box center [815, 362] width 113 height 33
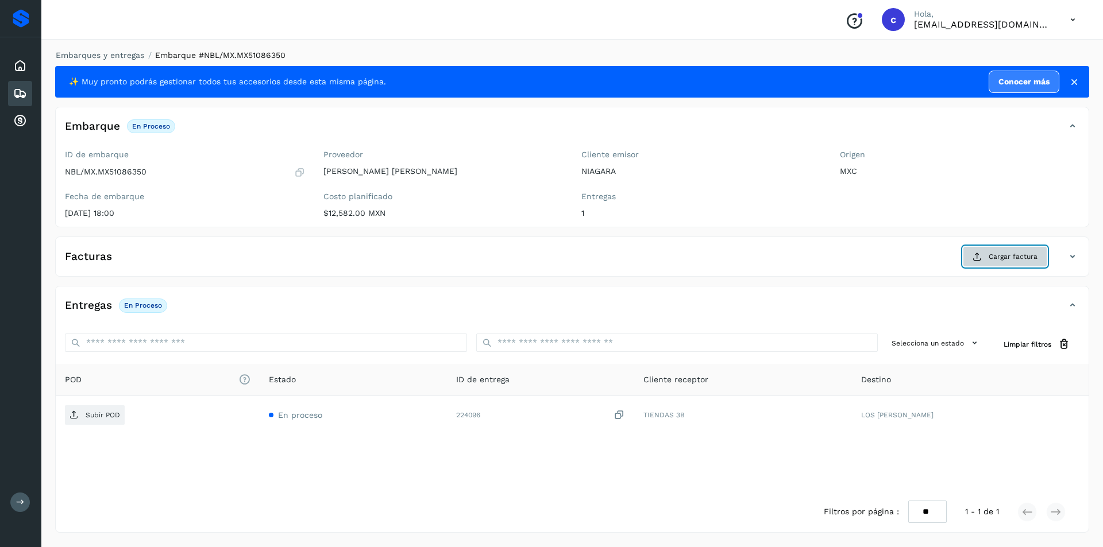
click at [1016, 257] on span "Cargar factura" at bounding box center [1013, 257] width 49 height 10
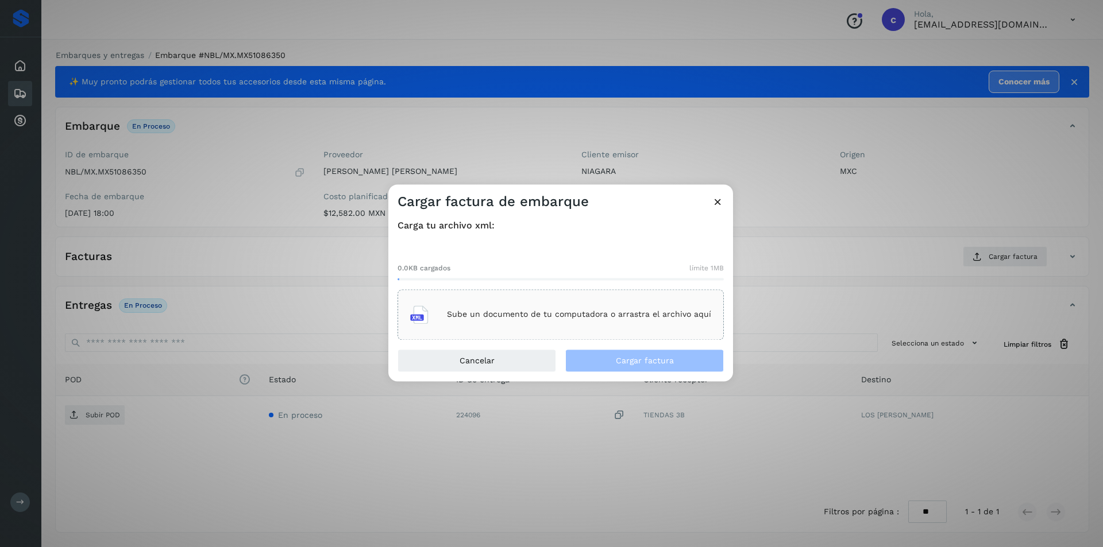
click at [589, 331] on div "Sube un documento de tu computadora o arrastra el archivo aquí" at bounding box center [561, 315] width 326 height 51
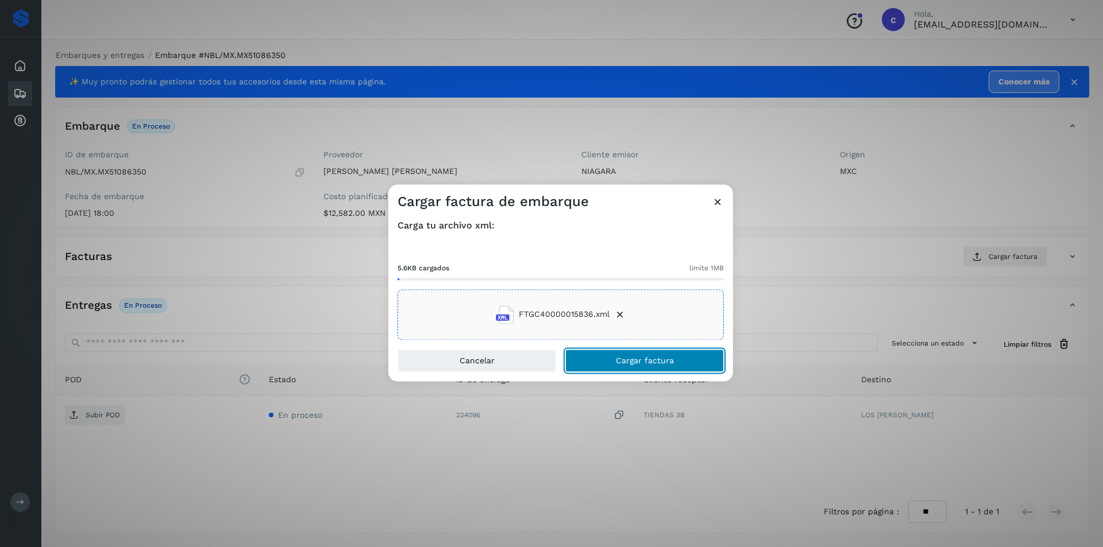
click at [696, 365] on button "Cargar factura" at bounding box center [644, 360] width 159 height 23
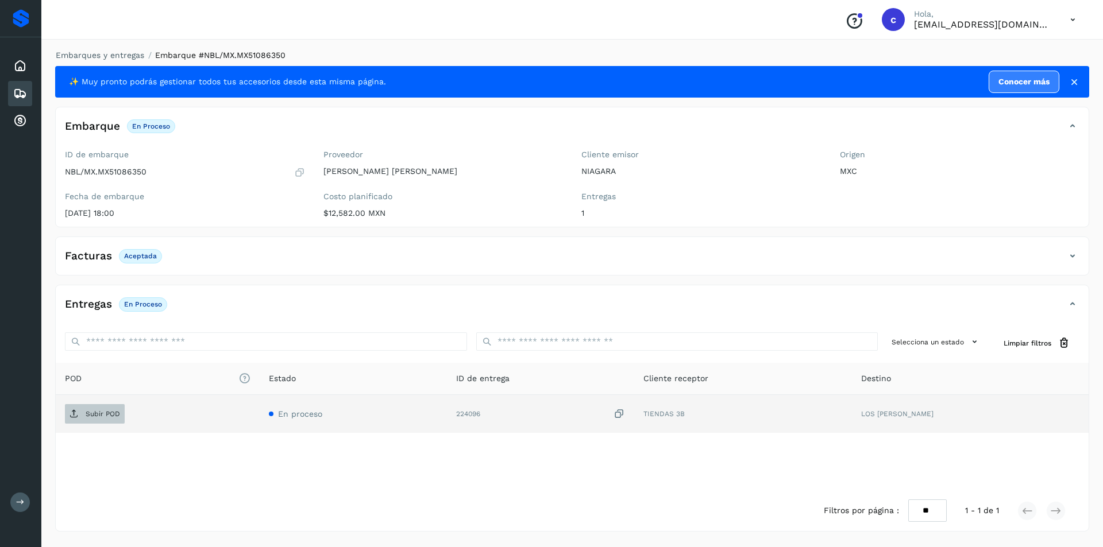
click at [92, 414] on p "Subir POD" at bounding box center [103, 414] width 34 height 8
click at [84, 422] on span "PDF" at bounding box center [84, 414] width 38 height 18
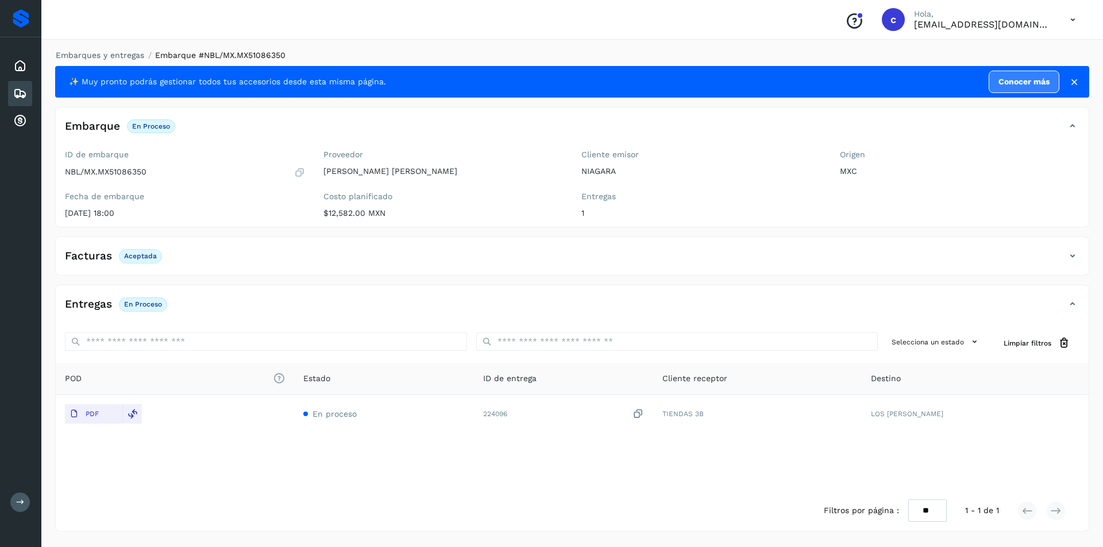
click at [16, 90] on icon at bounding box center [20, 94] width 14 height 14
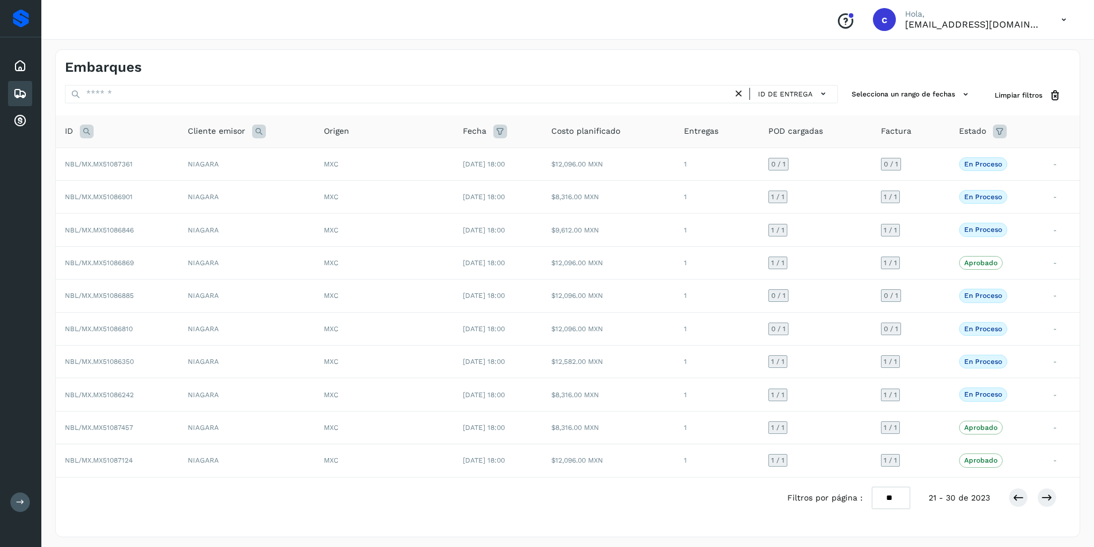
click at [1070, 18] on icon at bounding box center [1064, 20] width 24 height 24
click at [1021, 57] on div "Cerrar sesión" at bounding box center [1007, 52] width 137 height 22
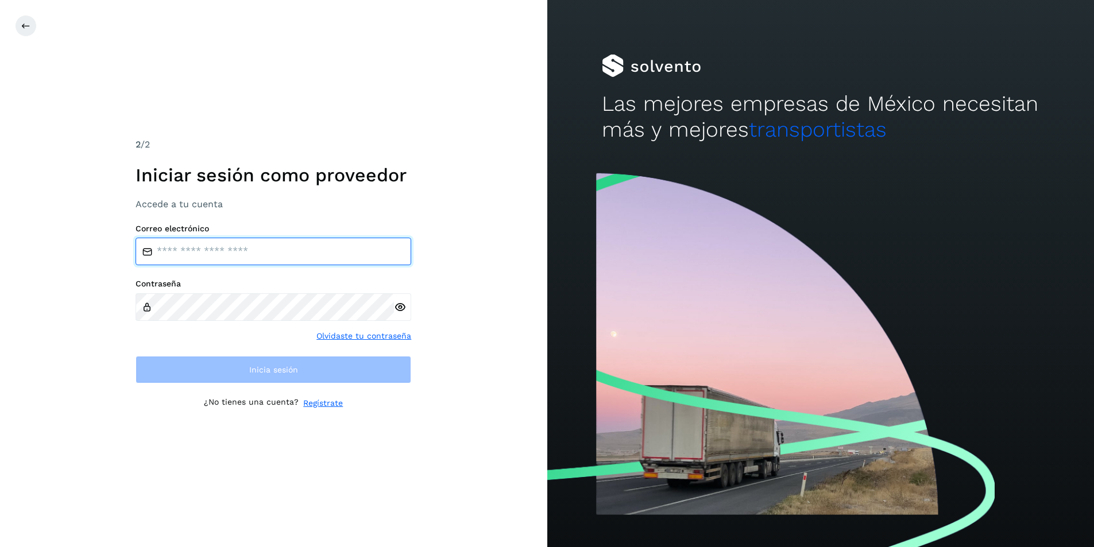
type input "**********"
